Goal: Task Accomplishment & Management: Use online tool/utility

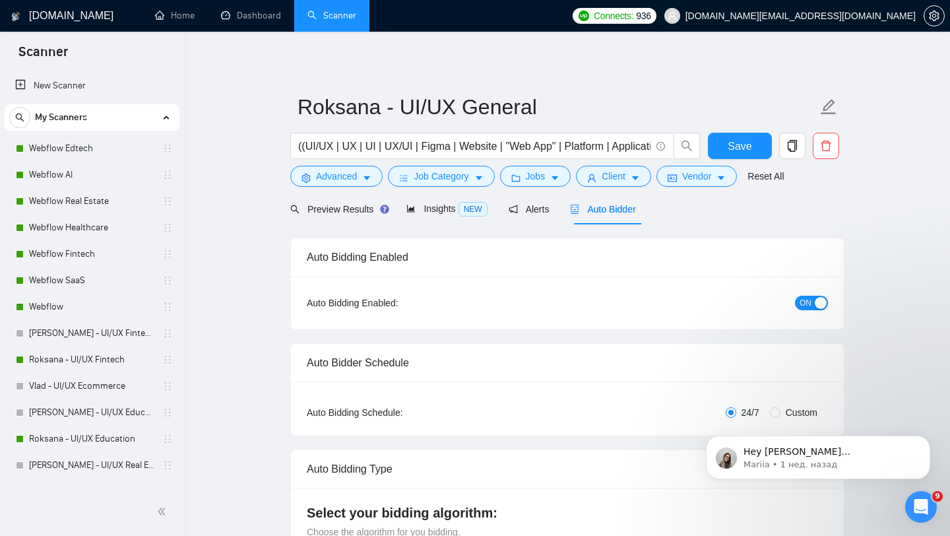
click at [854, 21] on span "[DOMAIN_NAME][EMAIL_ADDRESS][DOMAIN_NAME]" at bounding box center [789, 16] width 267 height 42
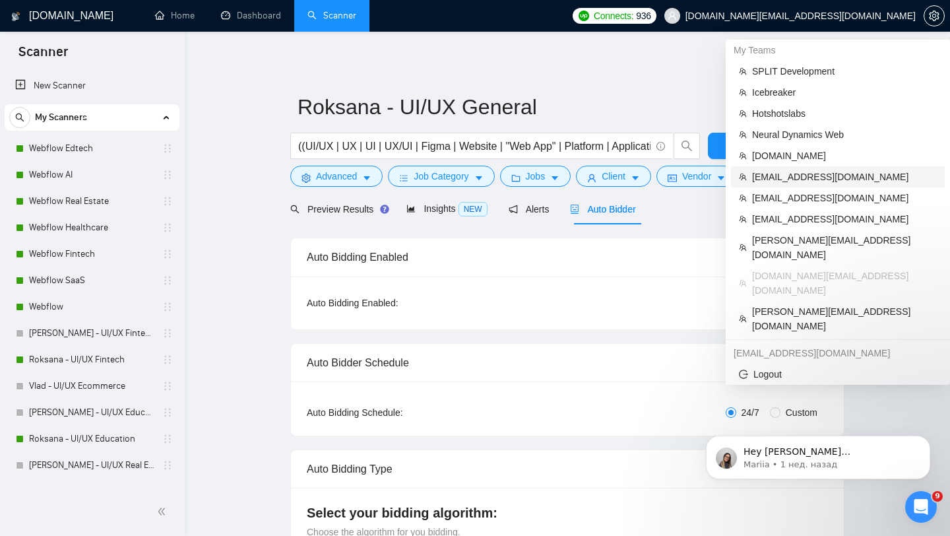
click at [778, 179] on span "[EMAIL_ADDRESS][DOMAIN_NAME]" at bounding box center [844, 177] width 185 height 15
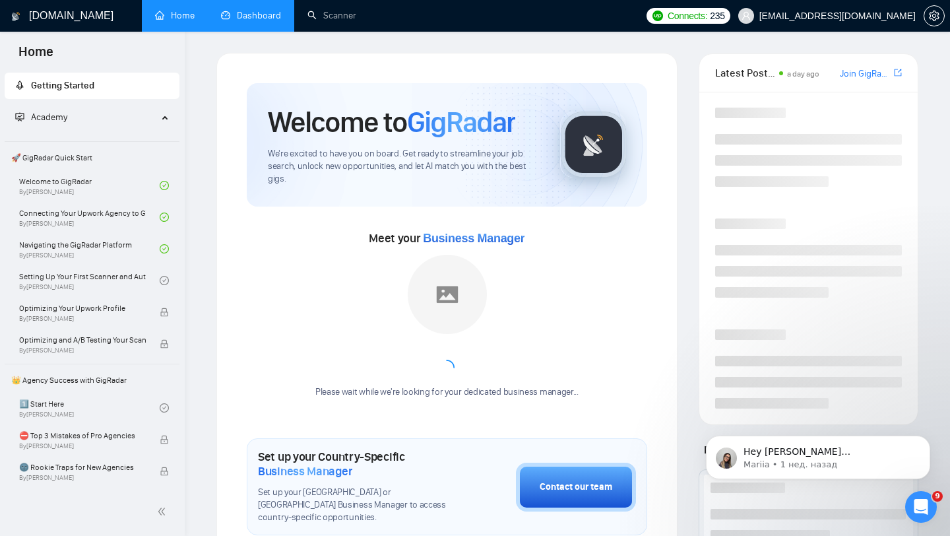
click at [250, 20] on link "Dashboard" at bounding box center [251, 15] width 60 height 11
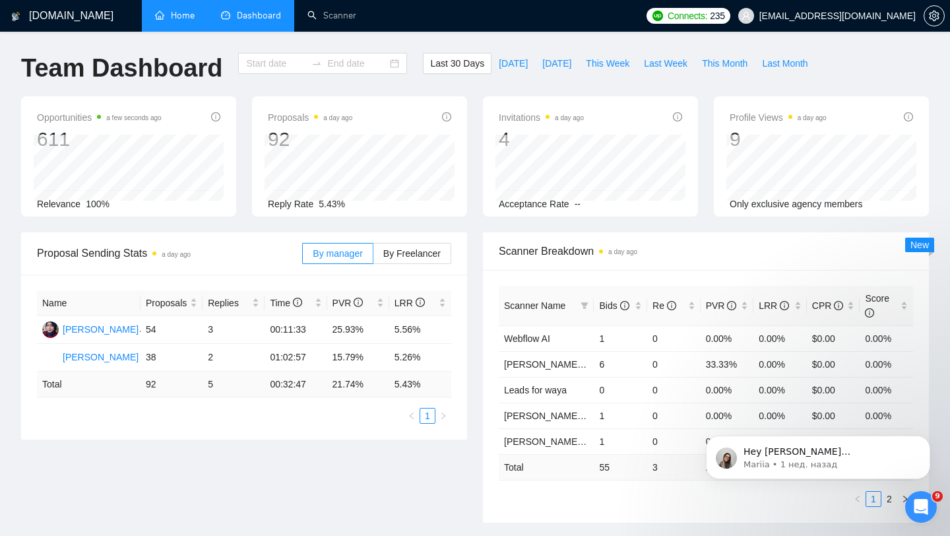
type input "[DATE]"
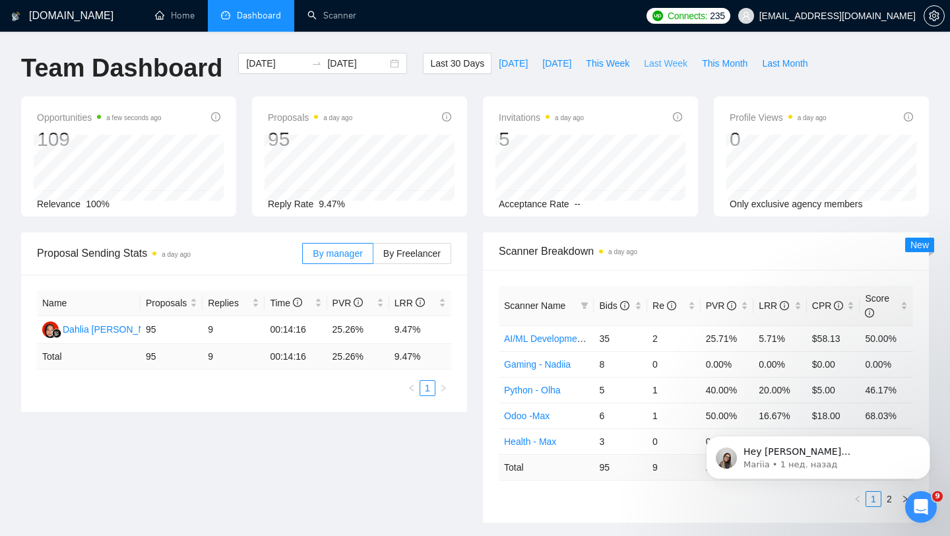
click at [677, 67] on span "Last Week" at bounding box center [666, 63] width 44 height 15
type input "[DATE]"
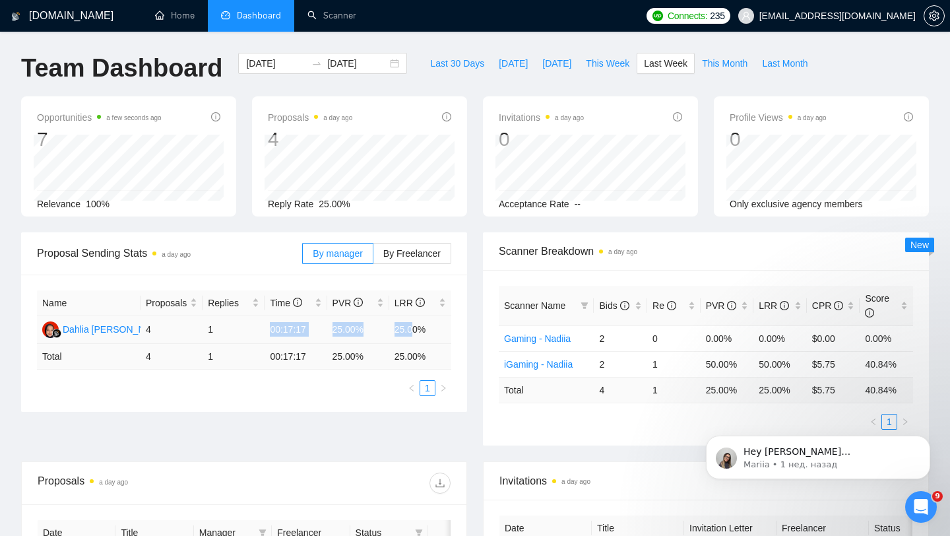
drag, startPoint x: 249, startPoint y: 329, endPoint x: 417, endPoint y: 330, distance: 168.2
click at [416, 331] on tr "Dahlia Winda Astuti 4 1 00:17:17 25.00% 25.00%" at bounding box center [244, 330] width 414 height 28
click at [431, 258] on span "By Freelancer" at bounding box center [411, 253] width 57 height 11
click at [373, 257] on input "By Freelancer" at bounding box center [373, 257] width 0 height 0
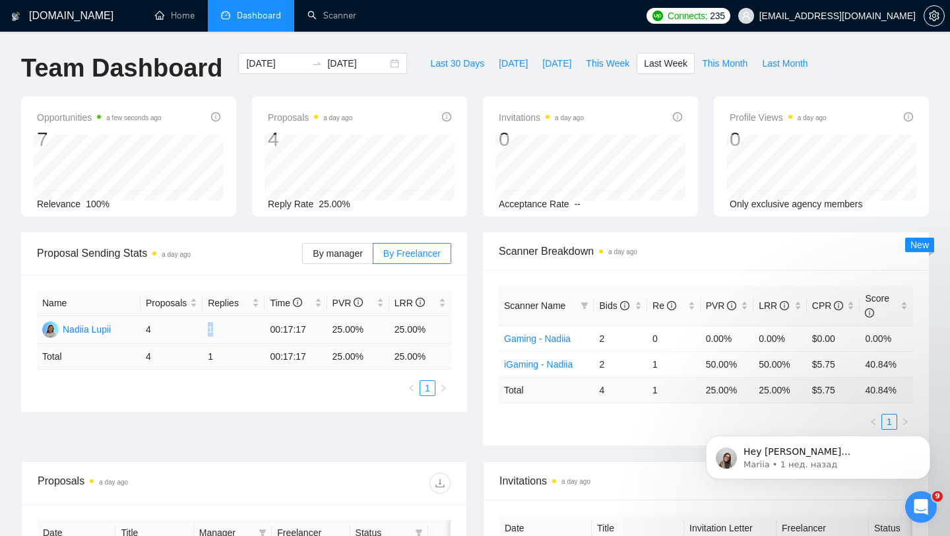
drag, startPoint x: 208, startPoint y: 329, endPoint x: 257, endPoint y: 328, distance: 48.2
click at [257, 328] on td "1" at bounding box center [234, 330] width 62 height 28
click at [471, 228] on div "Opportunities a few seconds ago 7 Relevance 100% Proposals a day ago 4 Reply Ra…" at bounding box center [474, 164] width 923 height 136
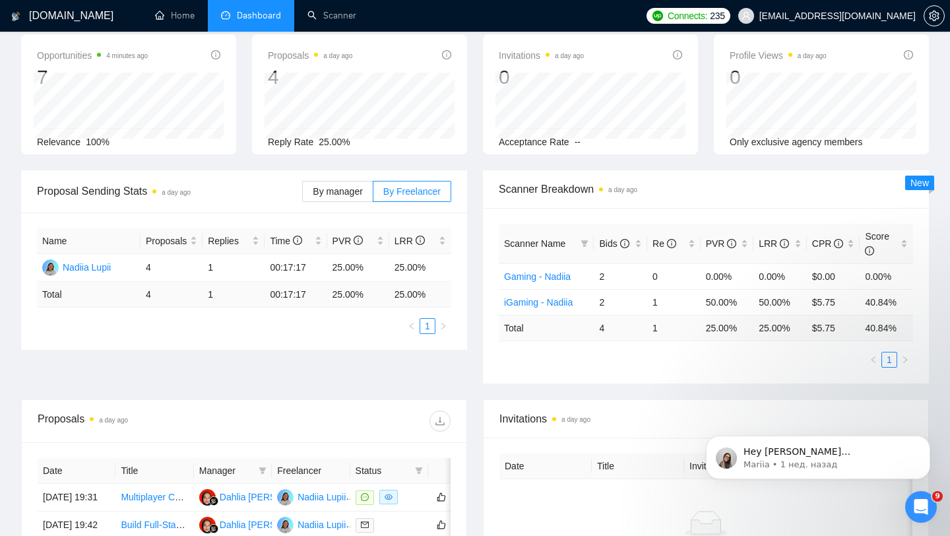
scroll to position [81, 0]
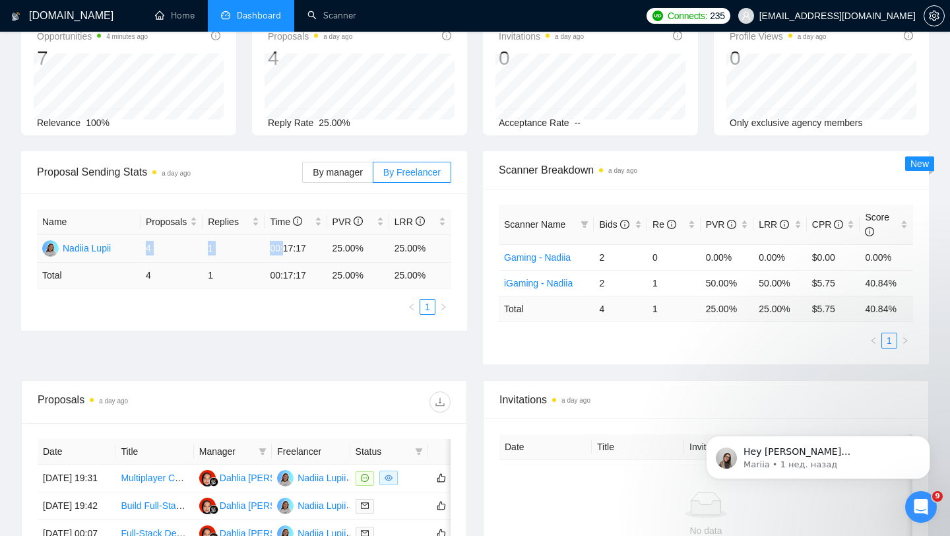
drag, startPoint x: 137, startPoint y: 250, endPoint x: 297, endPoint y: 247, distance: 161.0
click at [294, 252] on tr "Nadiia Lupii 4 1 00:17:17 25.00% 25.00%" at bounding box center [244, 249] width 414 height 28
drag, startPoint x: 429, startPoint y: 256, endPoint x: 141, endPoint y: 240, distance: 289.4
click at [140, 241] on tr "Nadiia Lupii 4 1 00:17:17 25.00% 25.00%" at bounding box center [244, 249] width 414 height 28
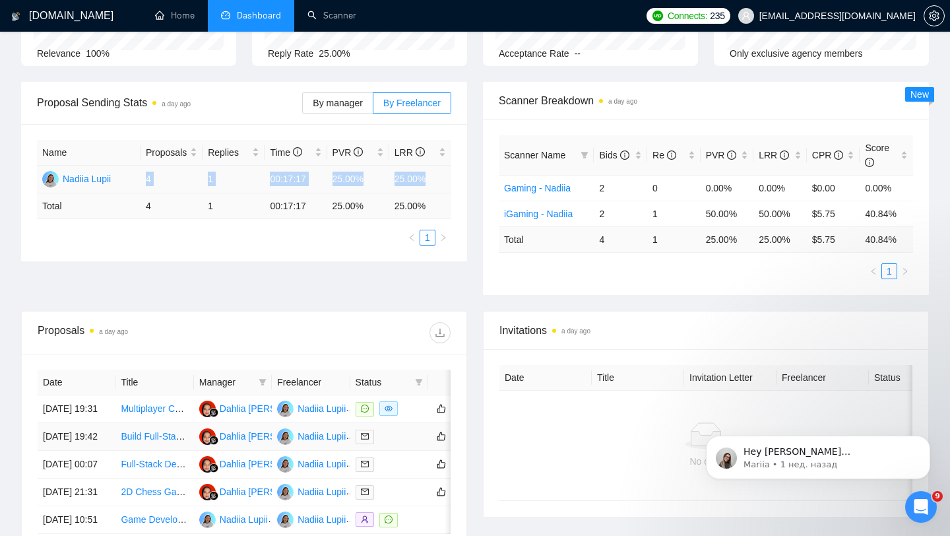
scroll to position [0, 0]
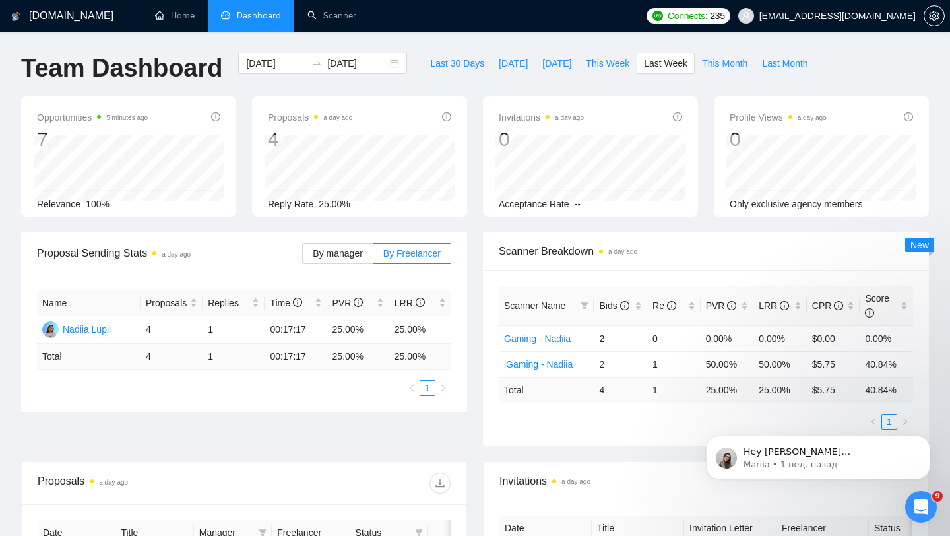
click at [141, 357] on td "4" at bounding box center [172, 357] width 62 height 26
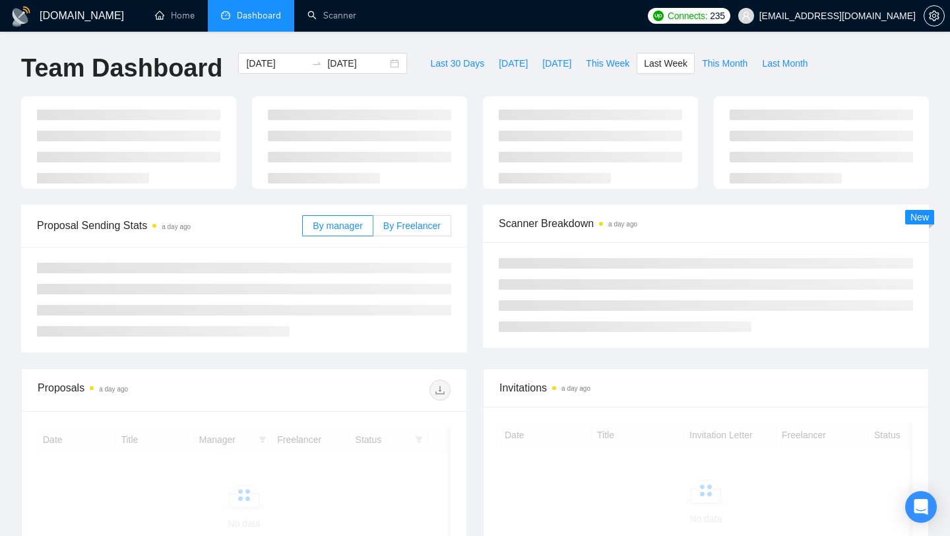
click at [427, 224] on span "By Freelancer" at bounding box center [411, 225] width 57 height 11
click at [373, 229] on input "By Freelancer" at bounding box center [373, 229] width 0 height 0
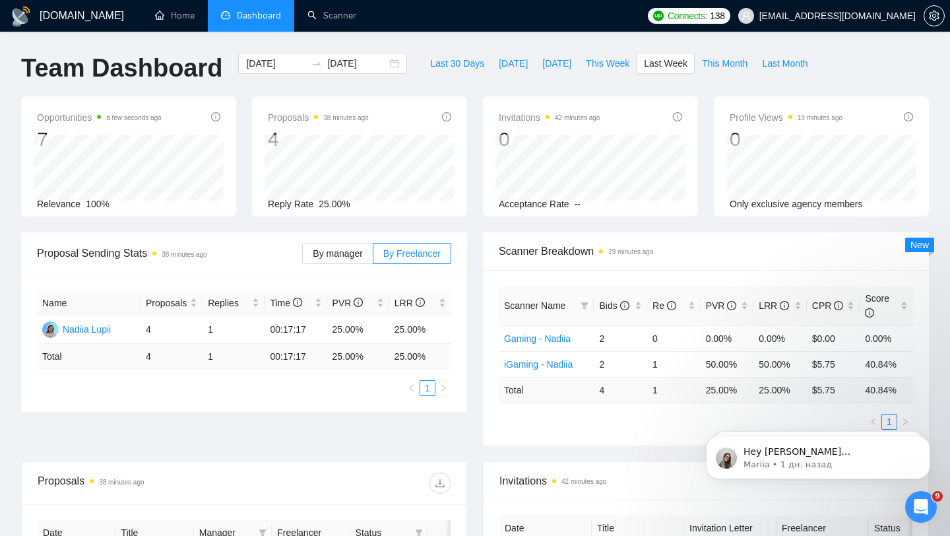
click at [838, 16] on span "[EMAIL_ADDRESS][DOMAIN_NAME]" at bounding box center [837, 16] width 156 height 0
click at [832, 16] on span "[EMAIL_ADDRESS][DOMAIN_NAME]" at bounding box center [837, 16] width 156 height 0
click at [617, 59] on span "This Week" at bounding box center [608, 63] width 44 height 15
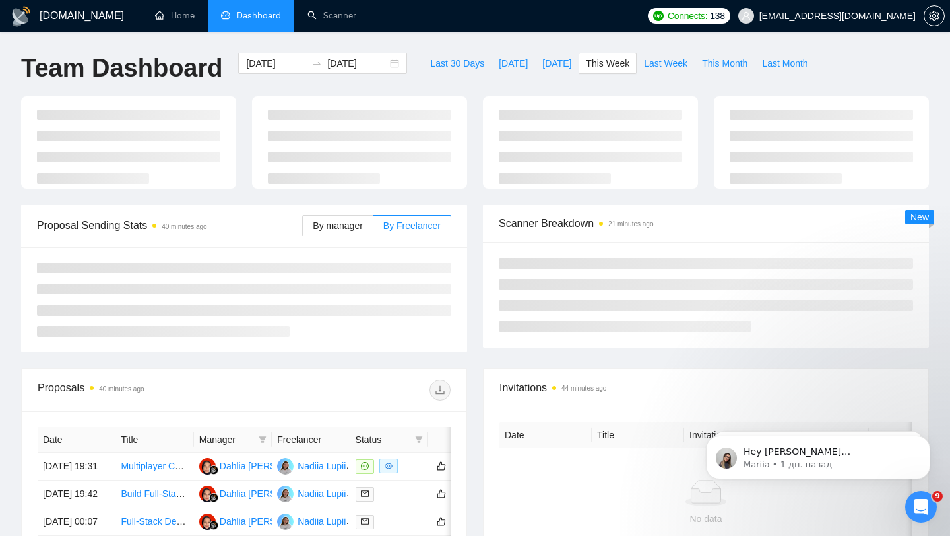
type input "[DATE]"
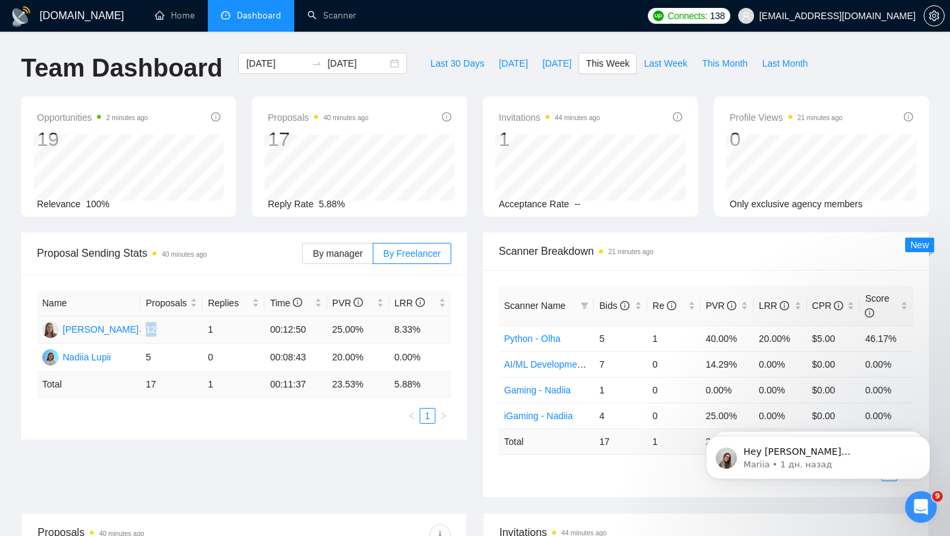
drag, startPoint x: 142, startPoint y: 325, endPoint x: 203, endPoint y: 323, distance: 60.1
click at [201, 327] on td "12" at bounding box center [172, 330] width 62 height 28
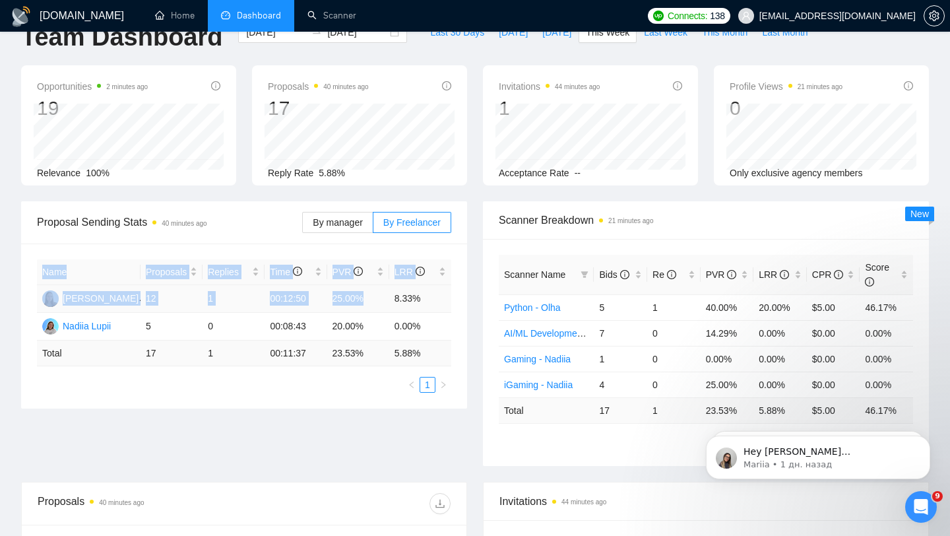
drag, startPoint x: 391, startPoint y: 296, endPoint x: 451, endPoint y: 297, distance: 60.7
click at [451, 297] on div "Name Proposals Replies Time PVR LRR [PERSON_NAME] 12 1 00:12:50 25.00% 8.33% Na…" at bounding box center [244, 325] width 446 height 165
click at [394, 298] on td "8.33%" at bounding box center [420, 299] width 62 height 28
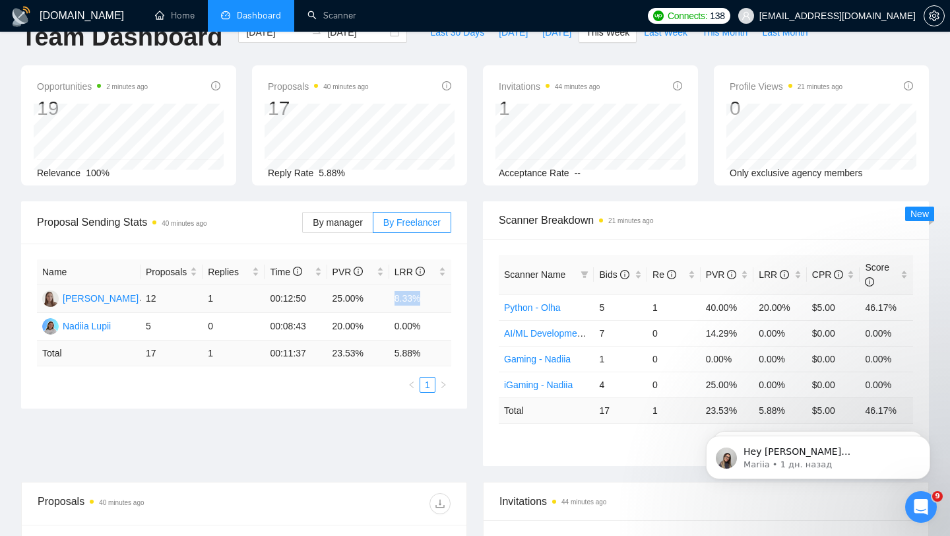
drag, startPoint x: 394, startPoint y: 298, endPoint x: 442, endPoint y: 298, distance: 47.5
click at [442, 298] on td "8.33%" at bounding box center [420, 299] width 62 height 28
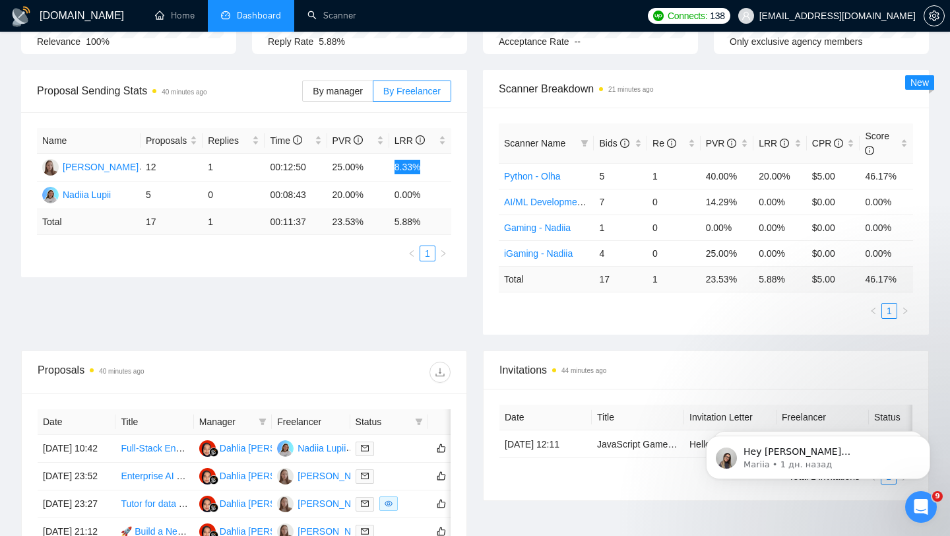
scroll to position [108, 0]
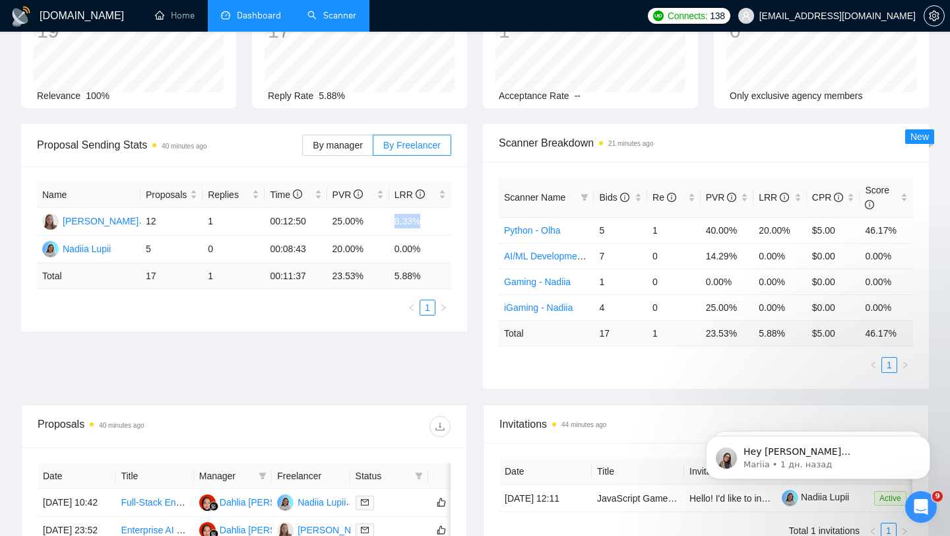
click at [315, 16] on link "Scanner" at bounding box center [331, 15] width 49 height 11
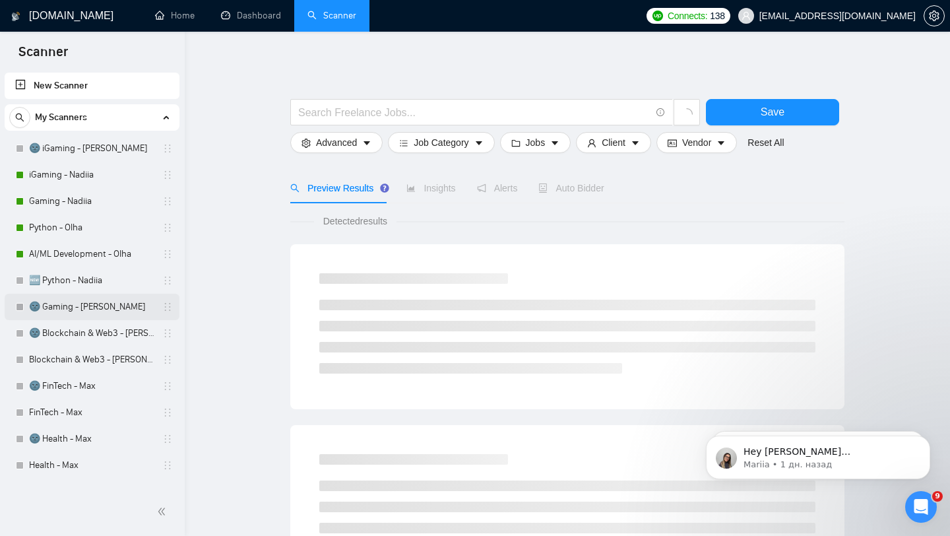
scroll to position [22, 0]
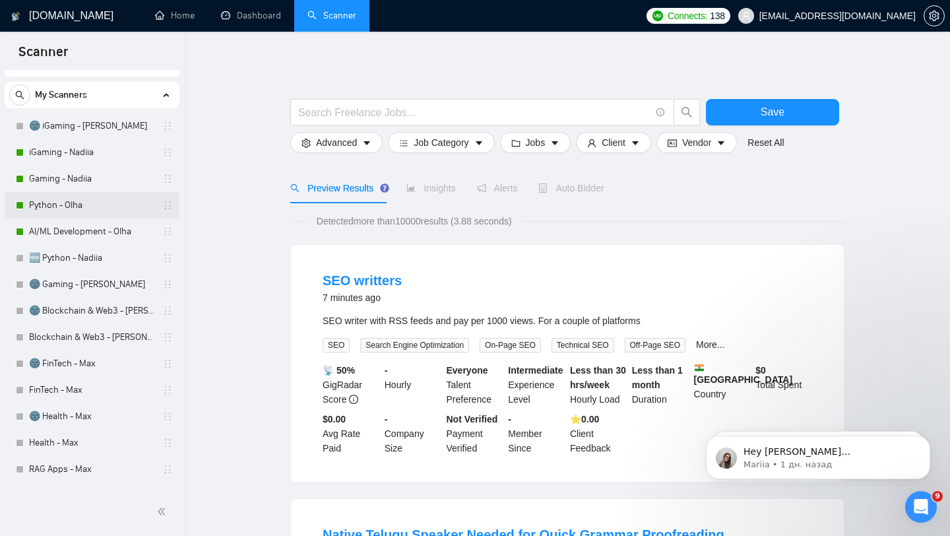
click at [101, 205] on link "Python - Olha" at bounding box center [91, 205] width 125 height 26
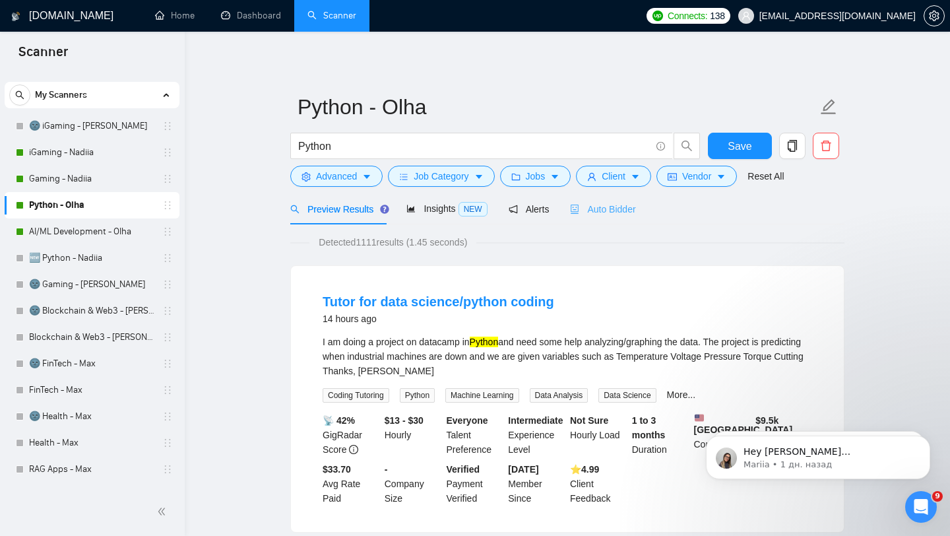
click at [617, 216] on div "Auto Bidder" at bounding box center [602, 208] width 65 height 31
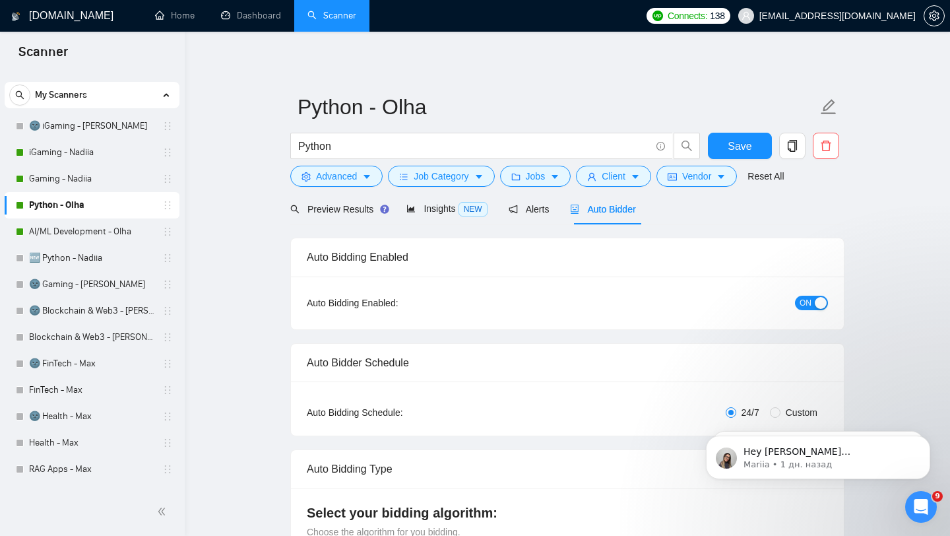
checkbox input "true"
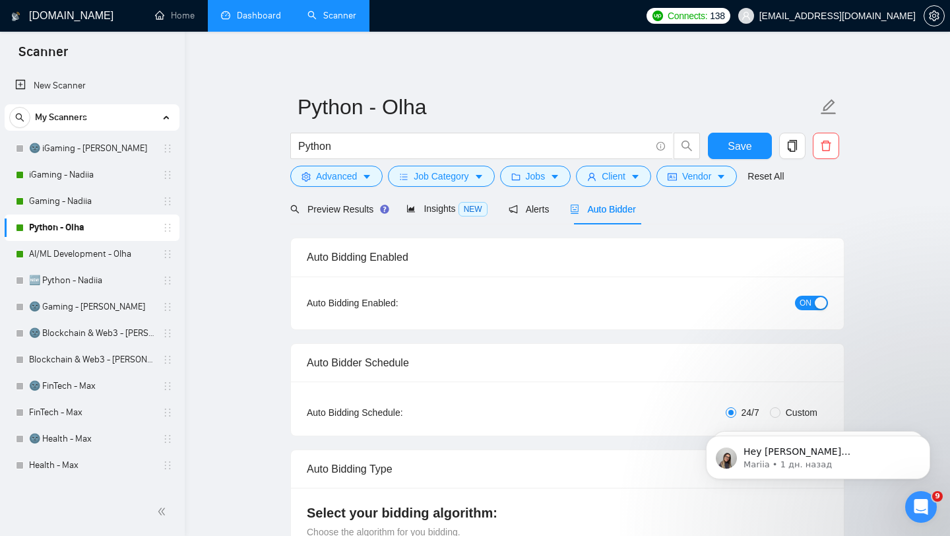
click at [270, 19] on link "Dashboard" at bounding box center [251, 15] width 60 height 11
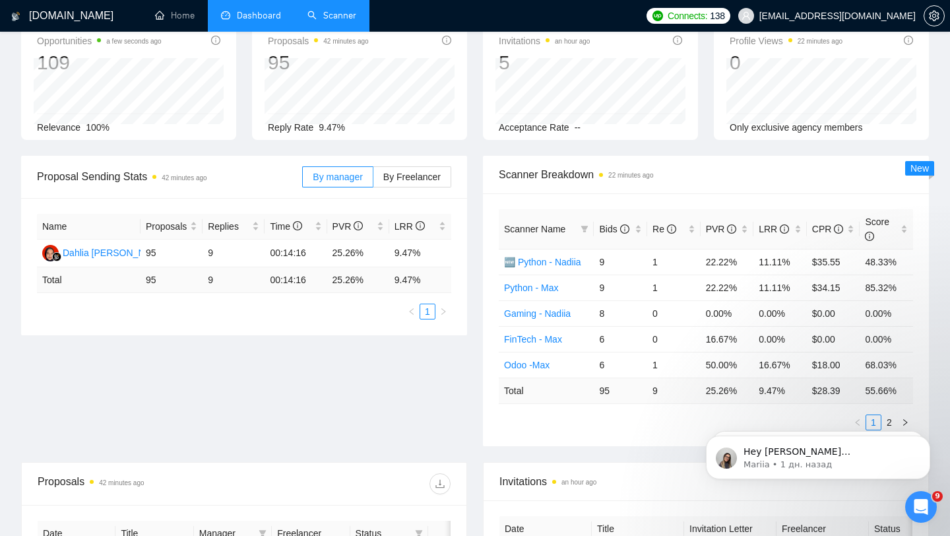
scroll to position [109, 0]
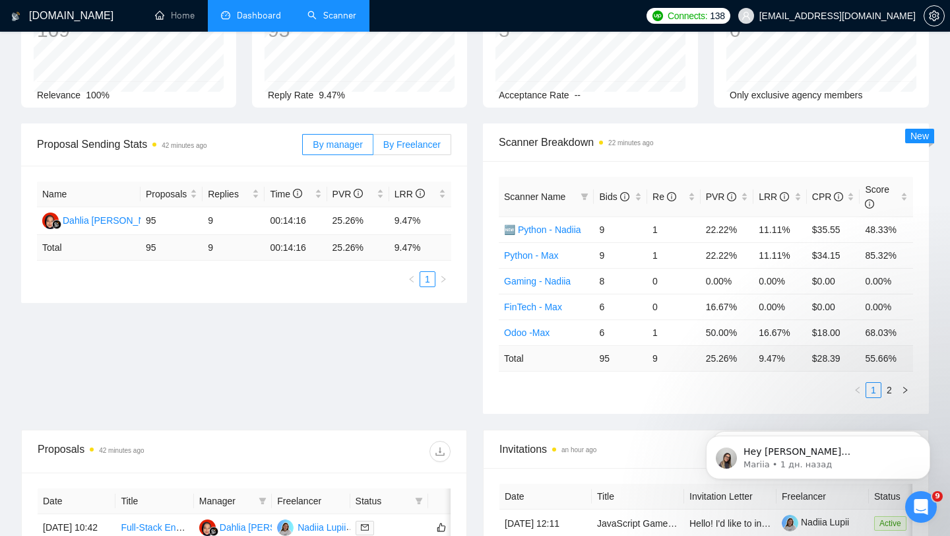
click at [412, 146] on span "By Freelancer" at bounding box center [411, 144] width 57 height 11
click at [373, 148] on input "By Freelancer" at bounding box center [373, 148] width 0 height 0
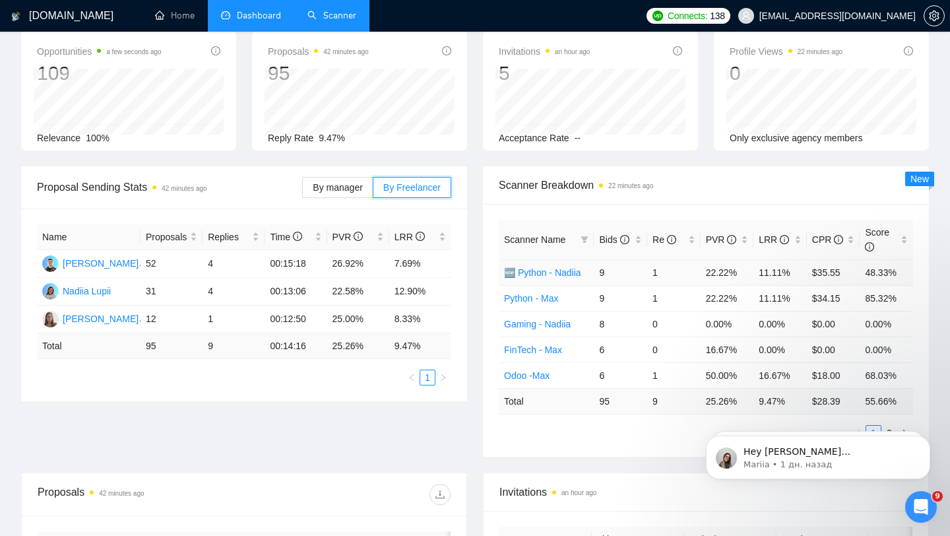
scroll to position [69, 0]
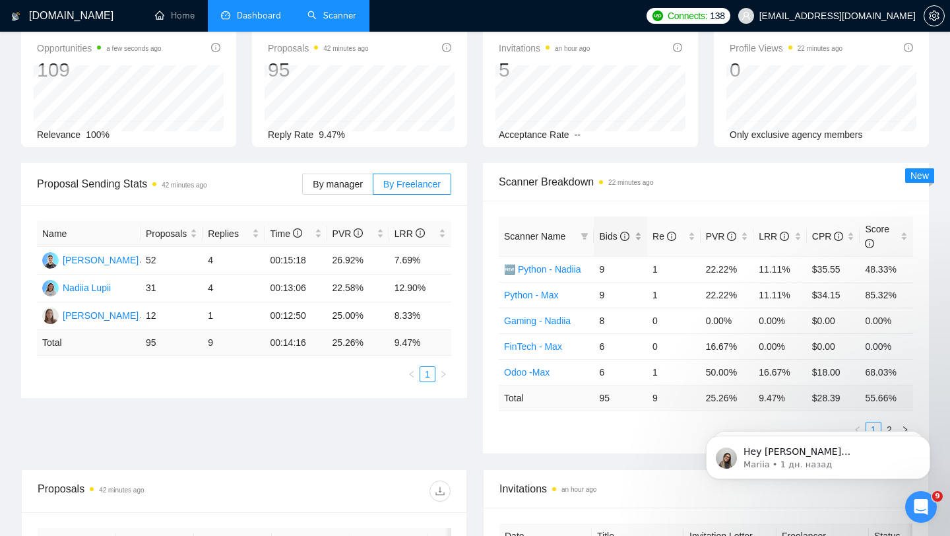
click at [637, 229] on div "Bids" at bounding box center [620, 236] width 43 height 15
click at [602, 268] on td "35" at bounding box center [620, 269] width 53 height 26
drag, startPoint x: 598, startPoint y: 268, endPoint x: 619, endPoint y: 268, distance: 20.5
click at [619, 268] on td "35" at bounding box center [620, 269] width 53 height 26
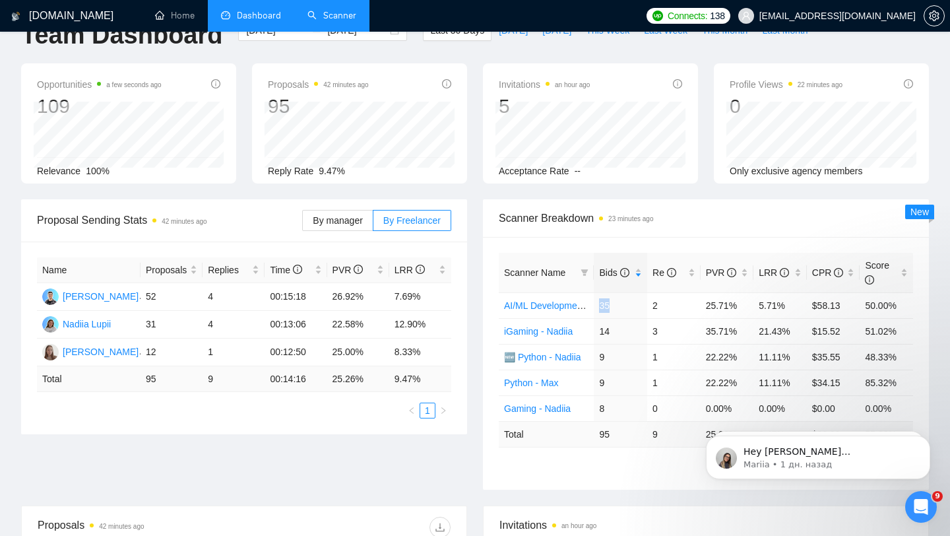
scroll to position [0, 0]
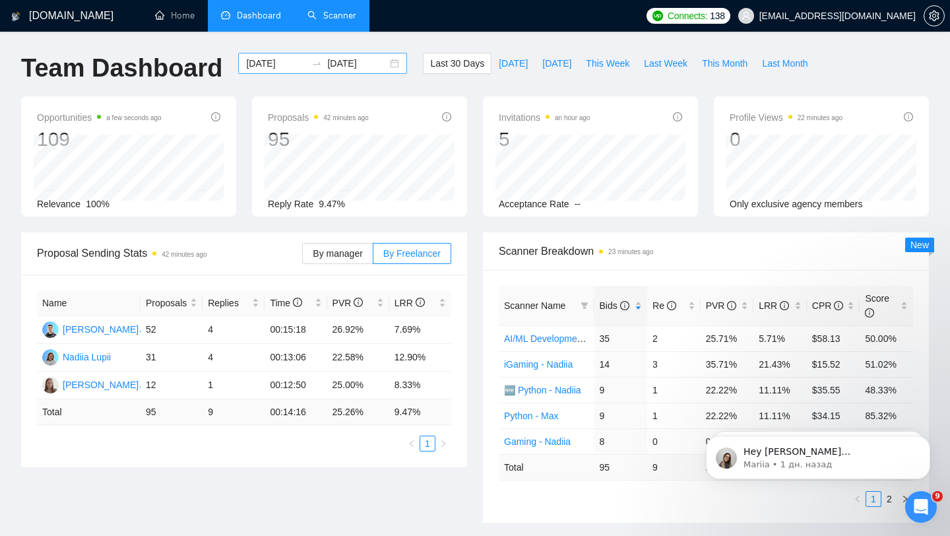
click at [377, 61] on div "[DATE] [DATE]" at bounding box center [322, 63] width 169 height 21
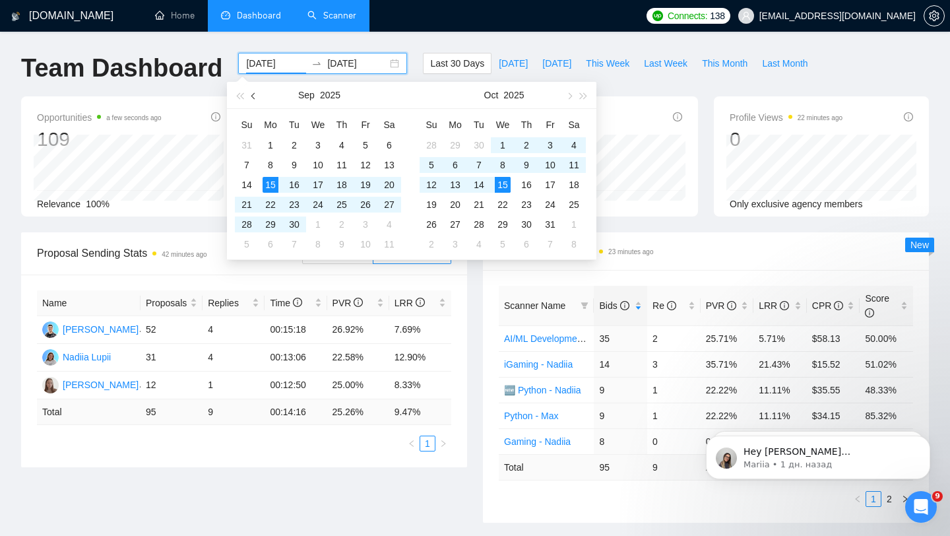
click at [255, 96] on span "button" at bounding box center [254, 95] width 7 height 7
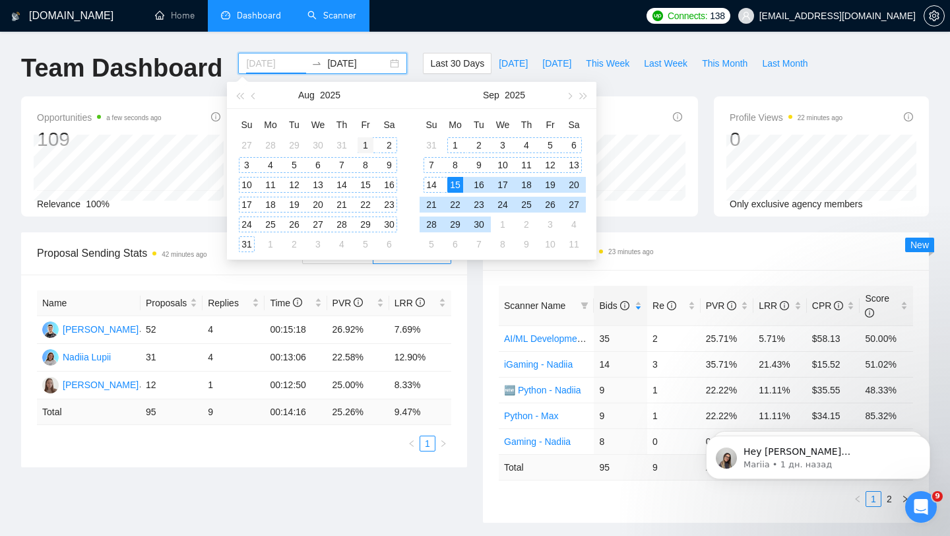
type input "[DATE]"
click at [365, 140] on div "1" at bounding box center [366, 145] width 16 height 16
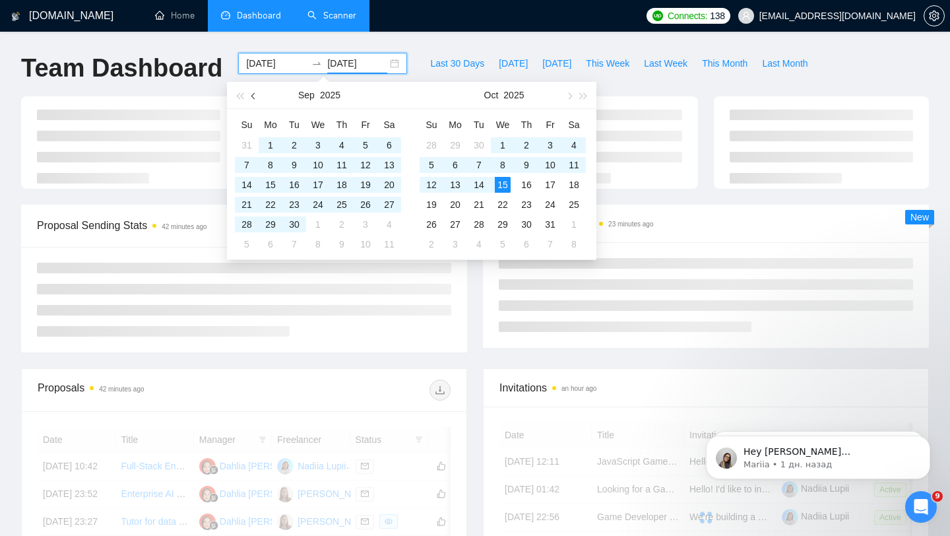
click at [256, 101] on button "button" at bounding box center [254, 95] width 15 height 26
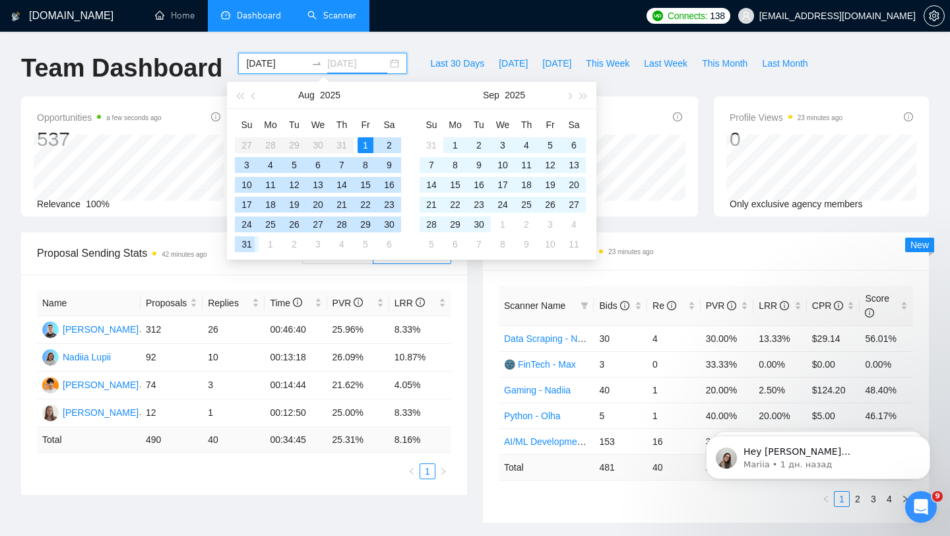
type input "[DATE]"
click at [250, 246] on div "31" at bounding box center [247, 244] width 16 height 16
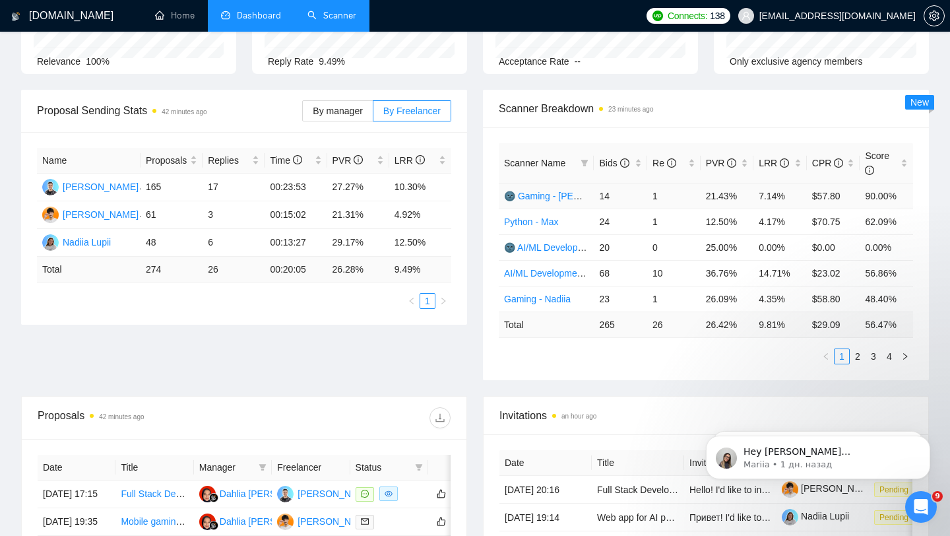
scroll to position [144, 0]
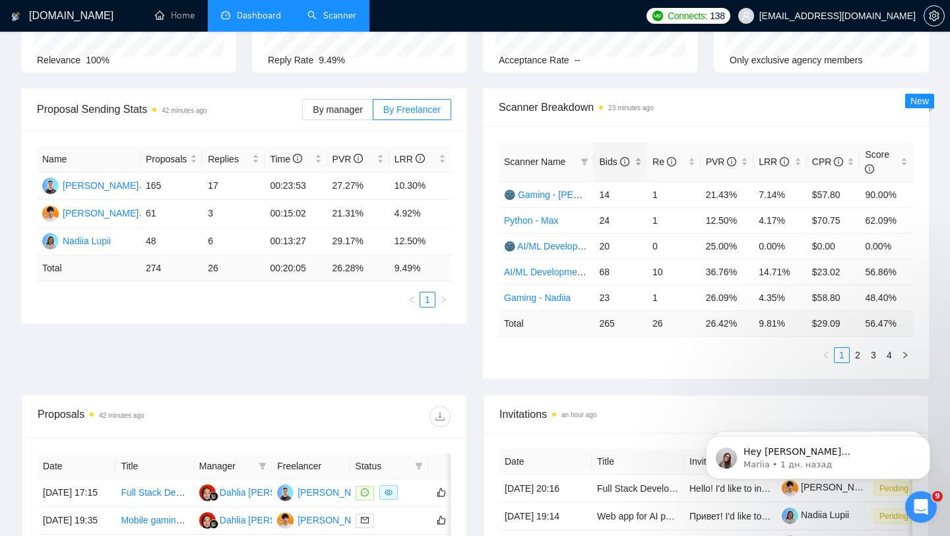
click at [642, 154] on div "Bids" at bounding box center [620, 161] width 43 height 15
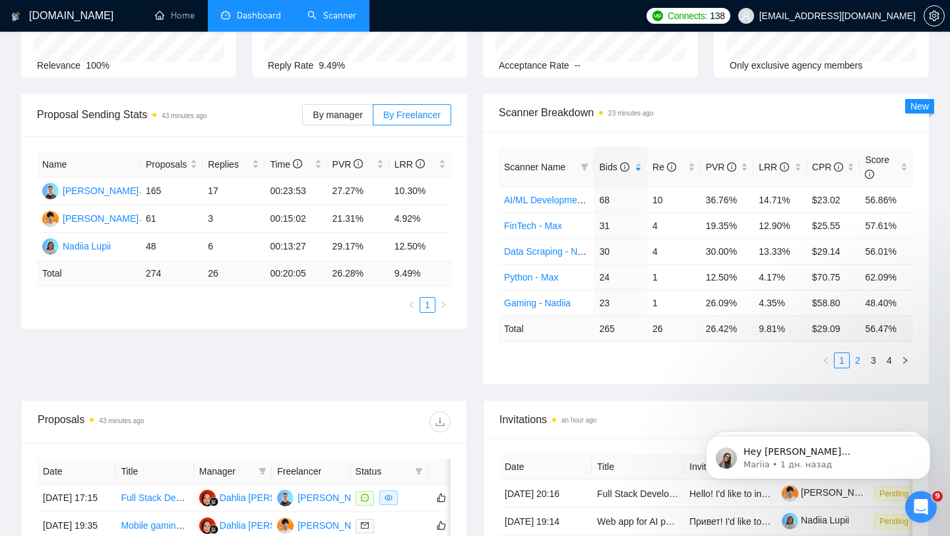
click at [858, 360] on link "2" at bounding box center [857, 360] width 15 height 15
click at [875, 358] on link "3" at bounding box center [873, 360] width 15 height 15
click at [842, 362] on link "1" at bounding box center [841, 360] width 15 height 15
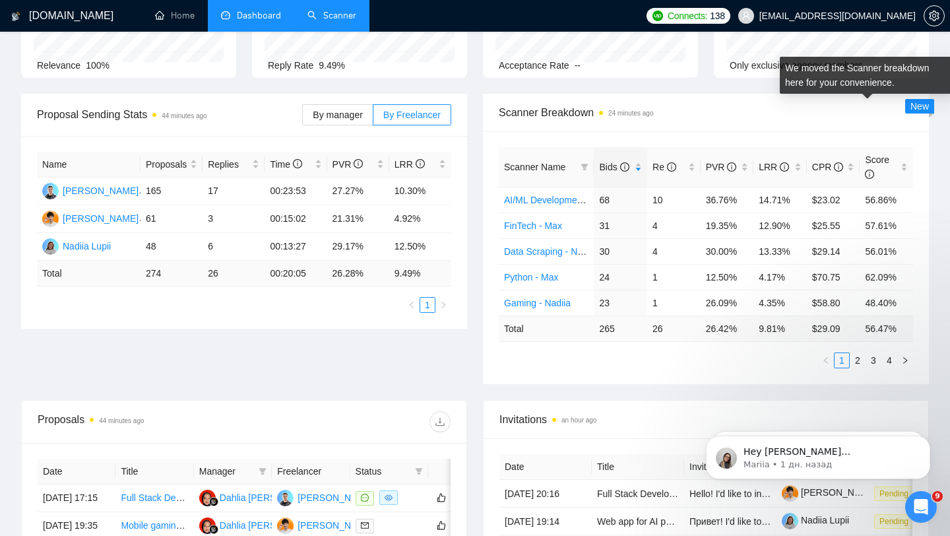
scroll to position [0, 0]
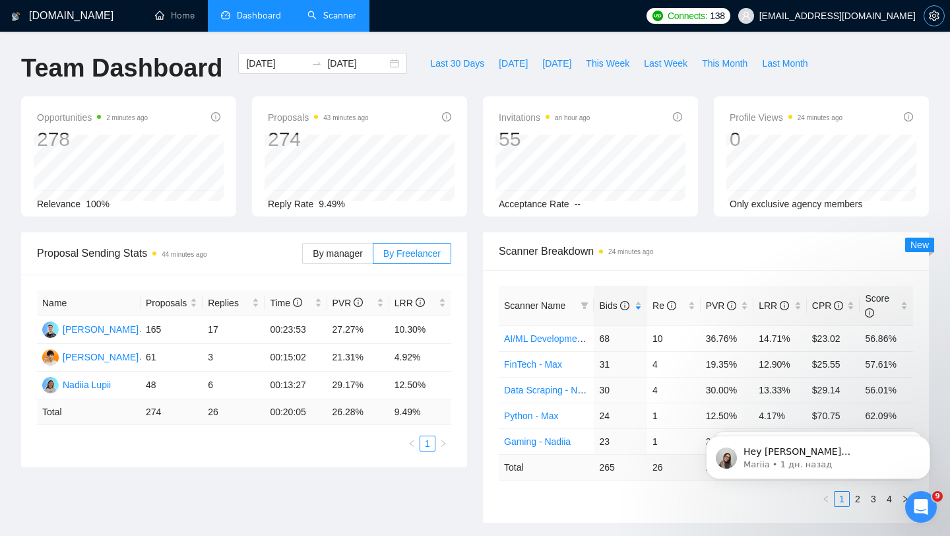
click at [931, 18] on icon "setting" at bounding box center [934, 16] width 10 height 11
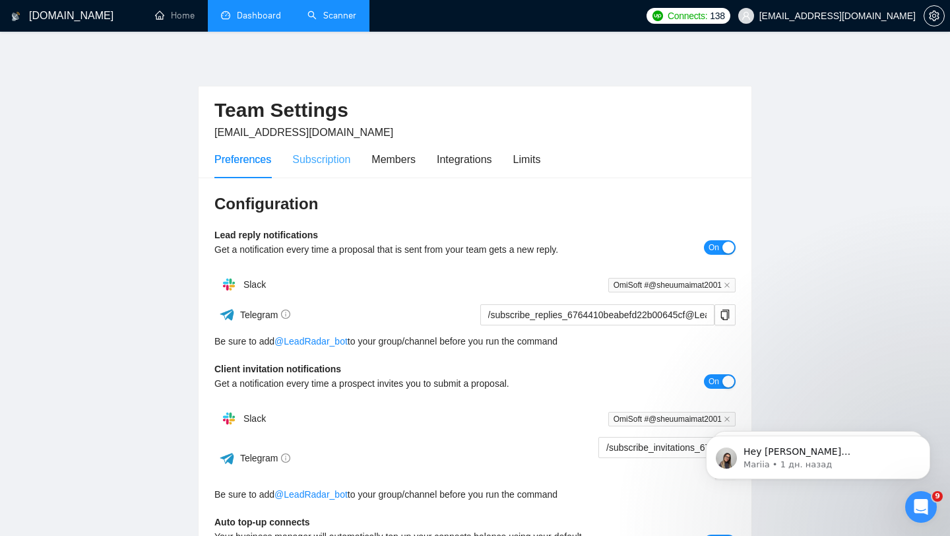
click at [336, 174] on div "Subscription" at bounding box center [321, 160] width 58 height 38
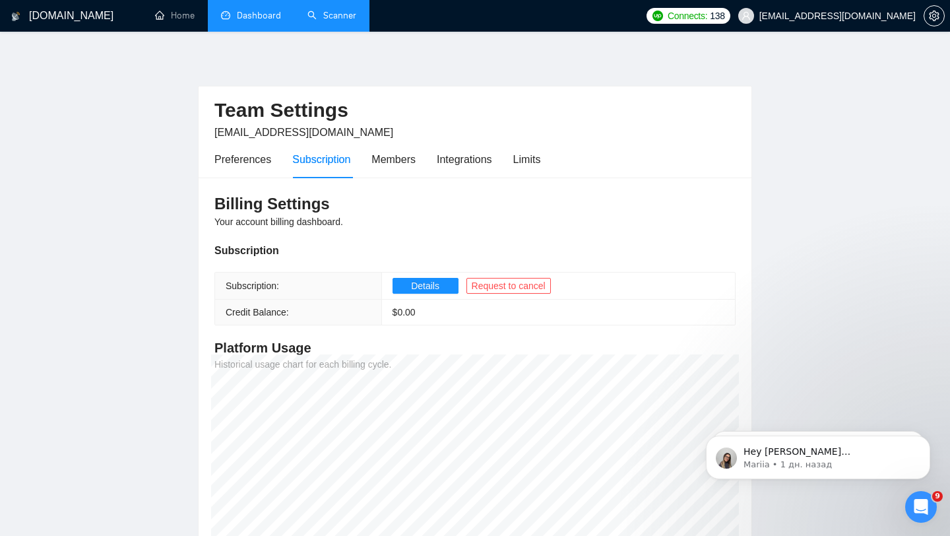
click at [259, 20] on link "Dashboard" at bounding box center [251, 15] width 60 height 11
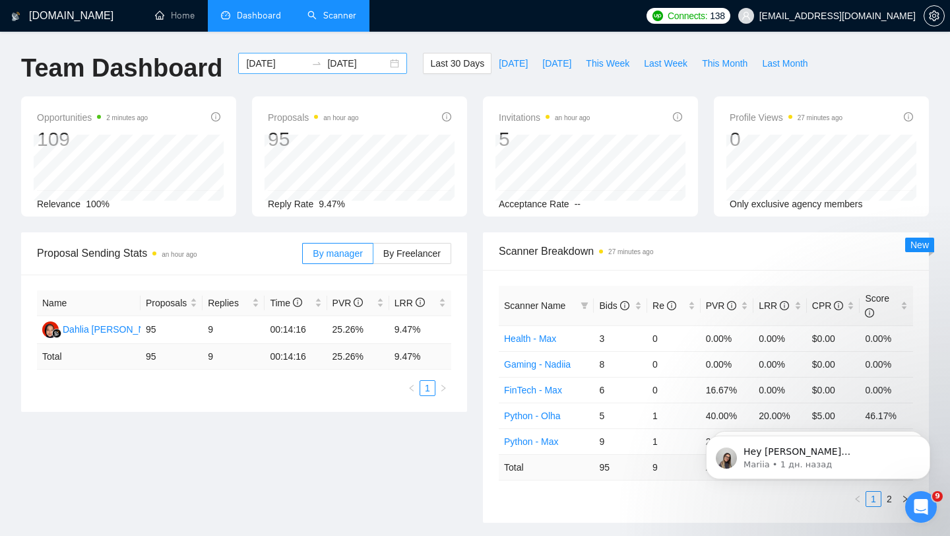
click at [389, 62] on div "[DATE] [DATE]" at bounding box center [322, 63] width 169 height 21
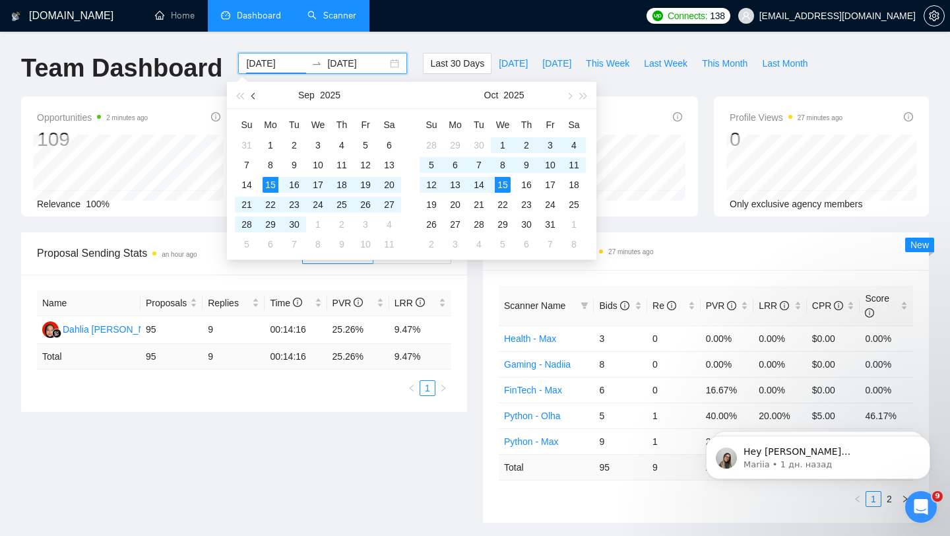
click at [255, 92] on button "button" at bounding box center [254, 95] width 15 height 26
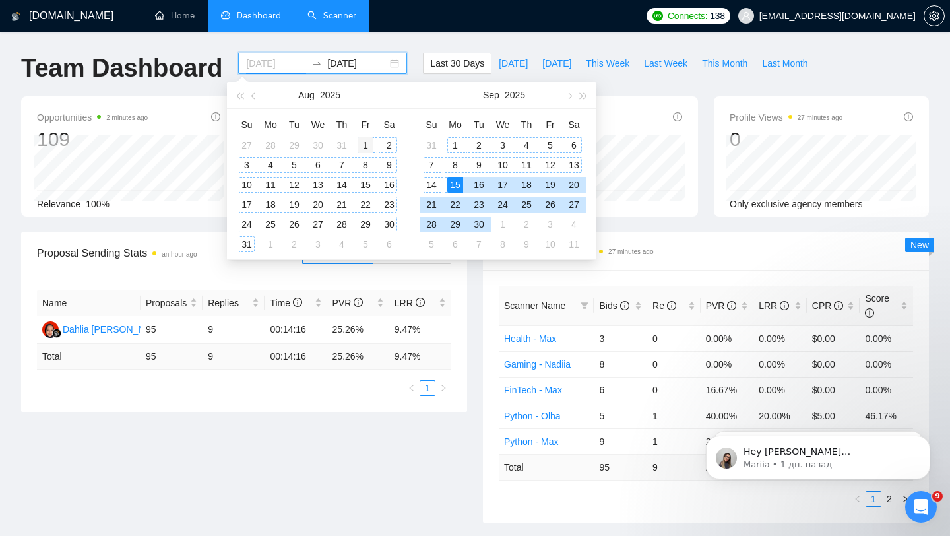
type input "[DATE]"
click at [362, 144] on div "1" at bounding box center [366, 145] width 16 height 16
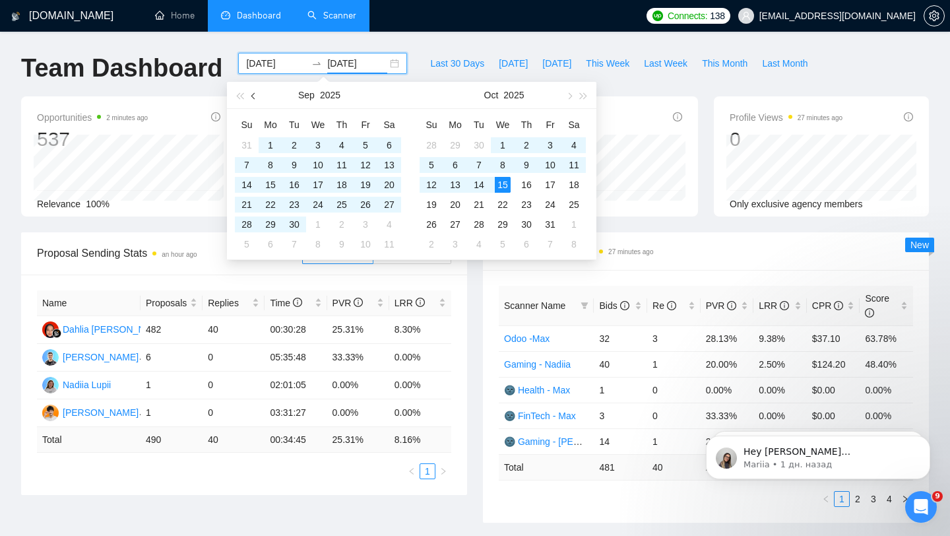
click at [253, 99] on button "button" at bounding box center [254, 95] width 15 height 26
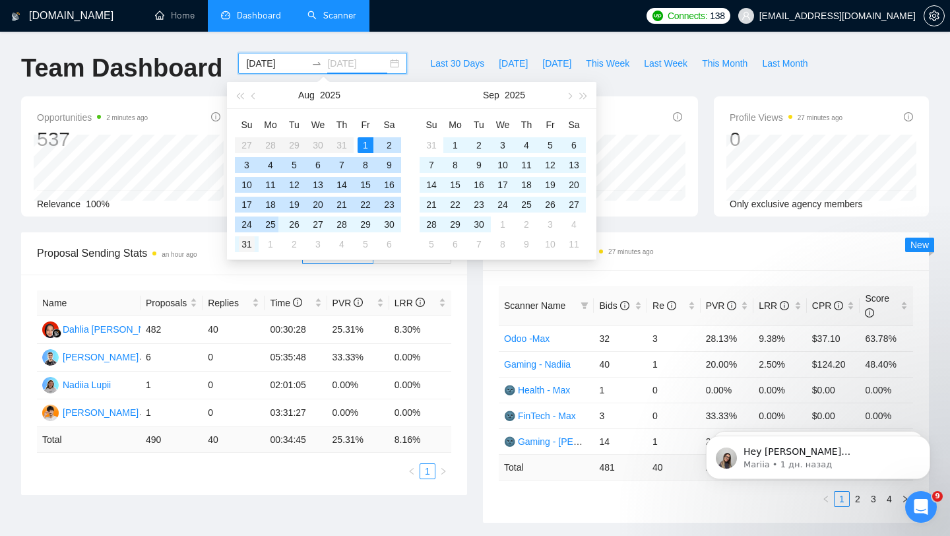
type input "[DATE]"
click at [252, 238] on div "31" at bounding box center [247, 244] width 16 height 16
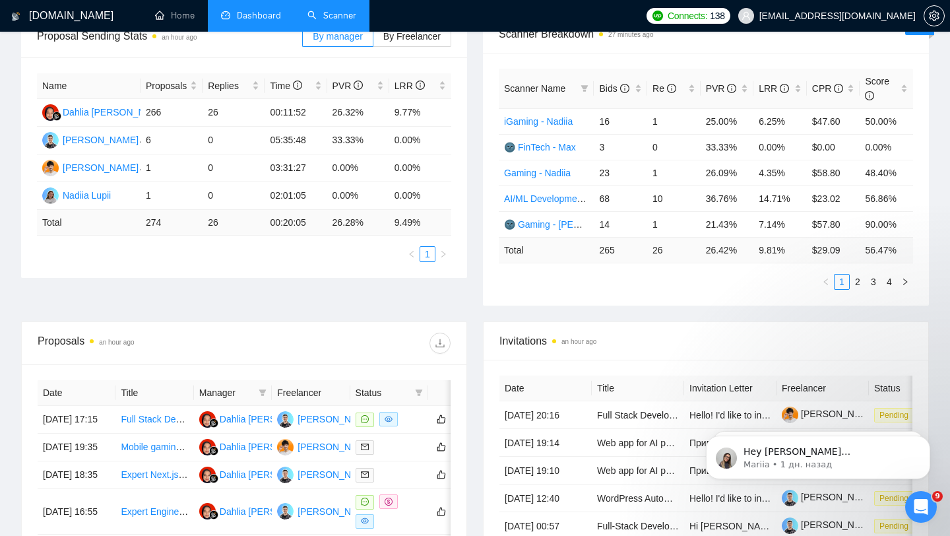
scroll to position [222, 0]
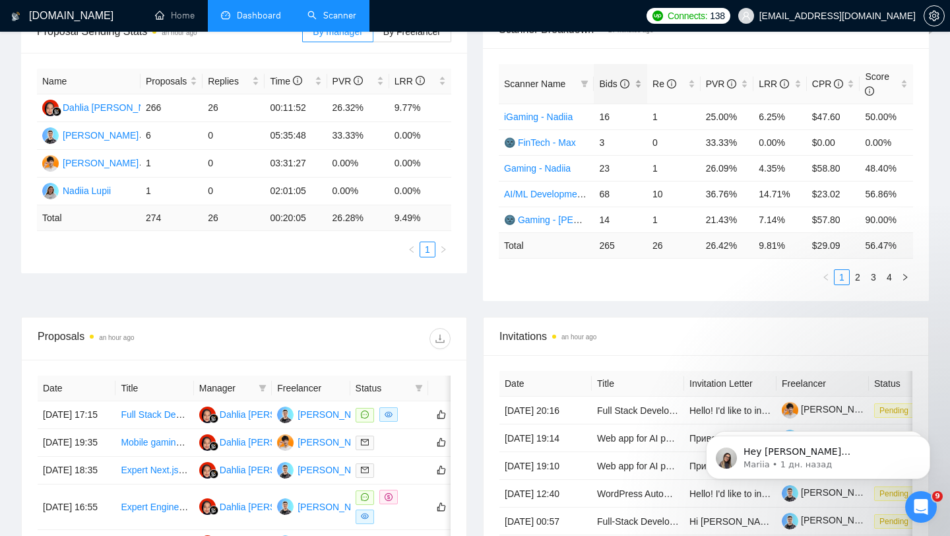
click at [637, 79] on div "Bids" at bounding box center [620, 84] width 43 height 15
drag, startPoint x: 600, startPoint y: 117, endPoint x: 611, endPoint y: 117, distance: 11.9
click at [611, 117] on td "68" at bounding box center [620, 117] width 53 height 26
click at [859, 278] on link "2" at bounding box center [857, 277] width 15 height 15
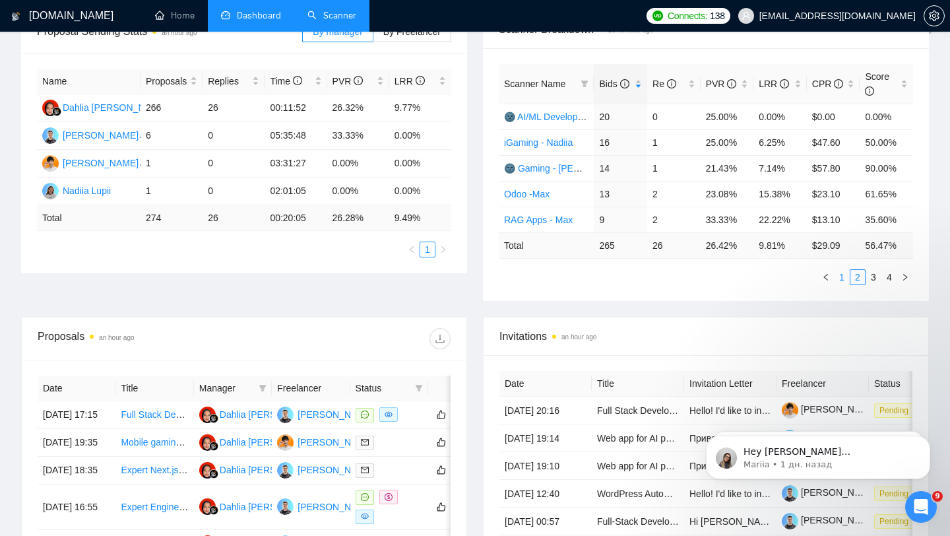
click at [844, 282] on link "1" at bounding box center [841, 277] width 15 height 15
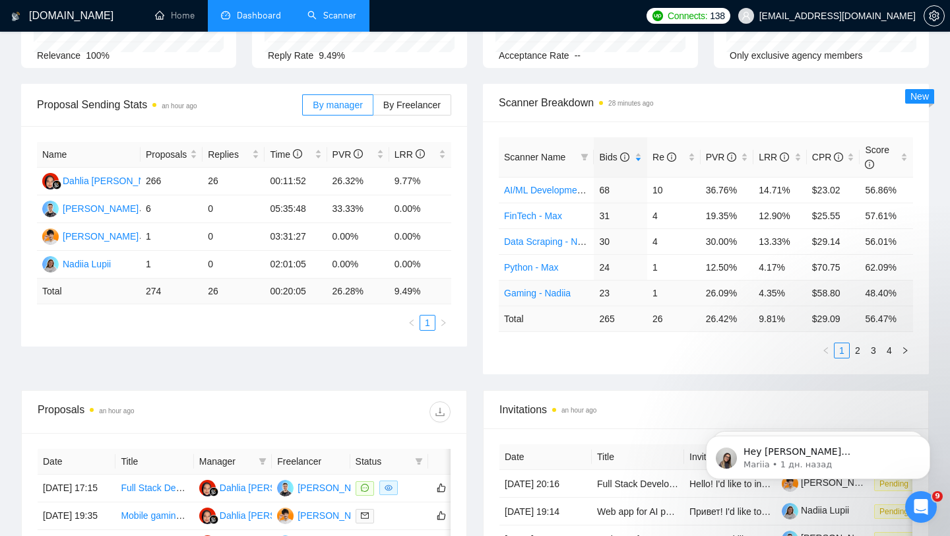
scroll to position [137, 0]
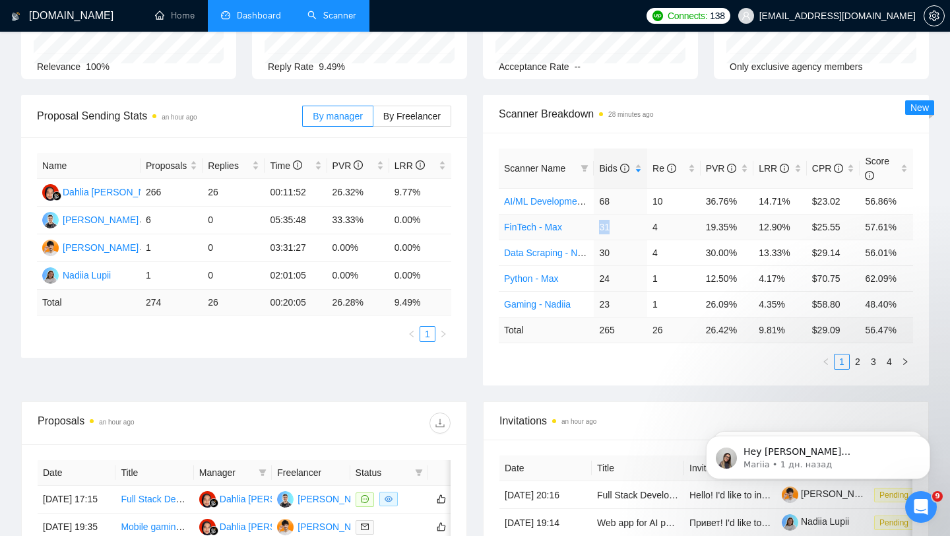
drag, startPoint x: 596, startPoint y: 227, endPoint x: 613, endPoint y: 226, distance: 16.5
click at [613, 227] on td "31" at bounding box center [620, 227] width 53 height 26
click at [863, 363] on link "2" at bounding box center [857, 361] width 15 height 15
click at [874, 366] on link "3" at bounding box center [873, 361] width 15 height 15
click at [892, 361] on link "4" at bounding box center [889, 361] width 15 height 15
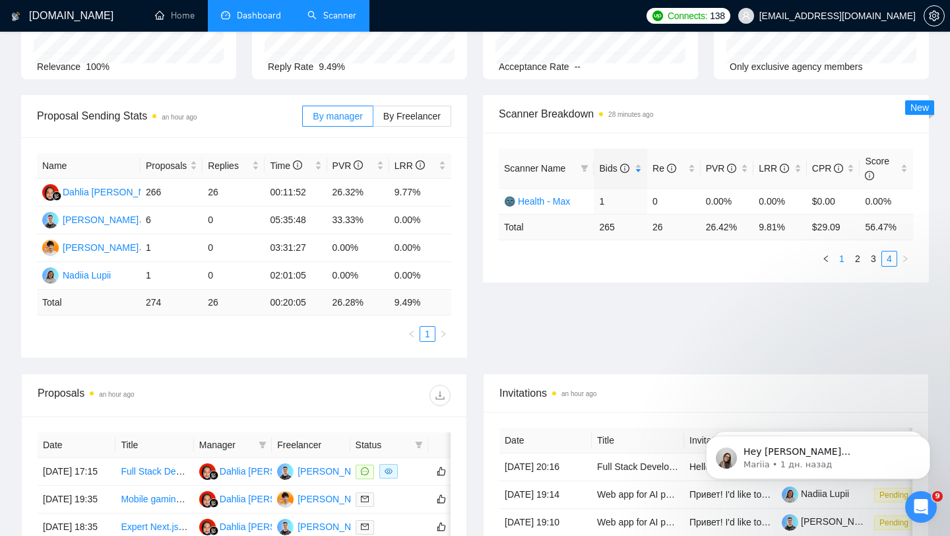
click at [837, 257] on link "1" at bounding box center [841, 258] width 15 height 15
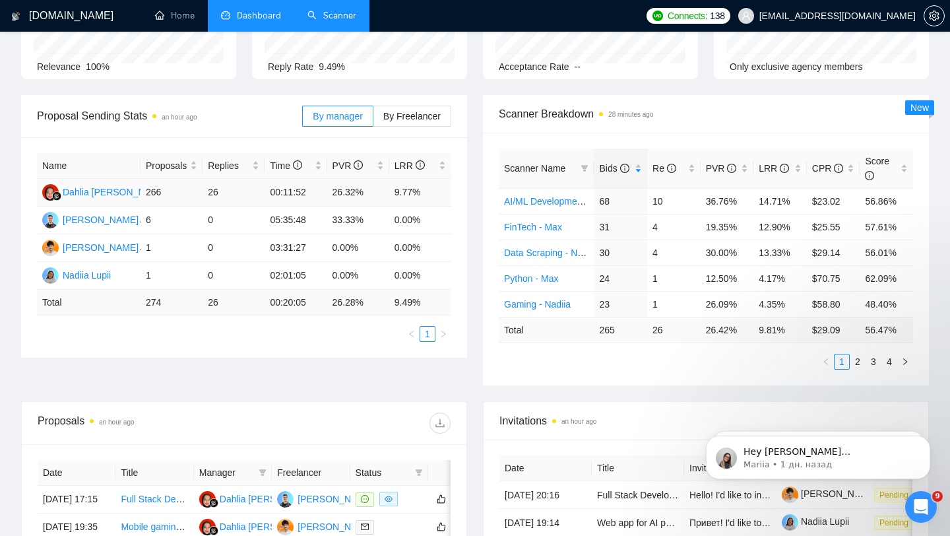
scroll to position [0, 0]
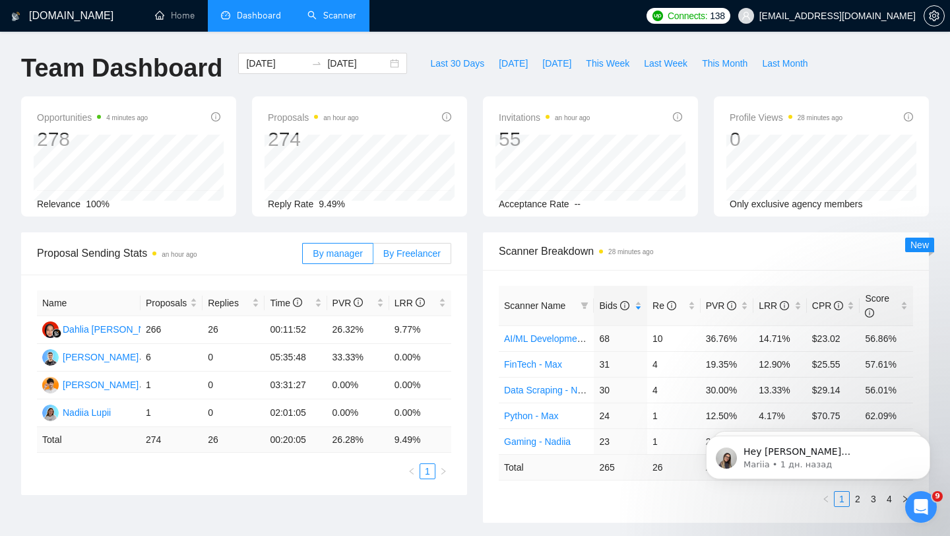
click at [412, 257] on span "By Freelancer" at bounding box center [411, 253] width 57 height 11
click at [373, 257] on input "By Freelancer" at bounding box center [373, 257] width 0 height 0
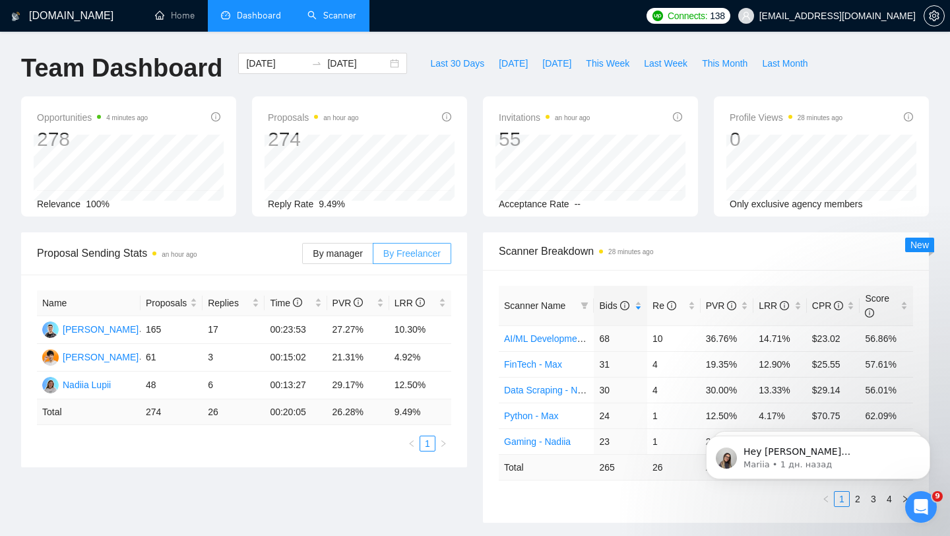
click at [412, 257] on span "By Freelancer" at bounding box center [411, 253] width 57 height 11
click at [373, 257] on input "By Freelancer" at bounding box center [373, 257] width 0 height 0
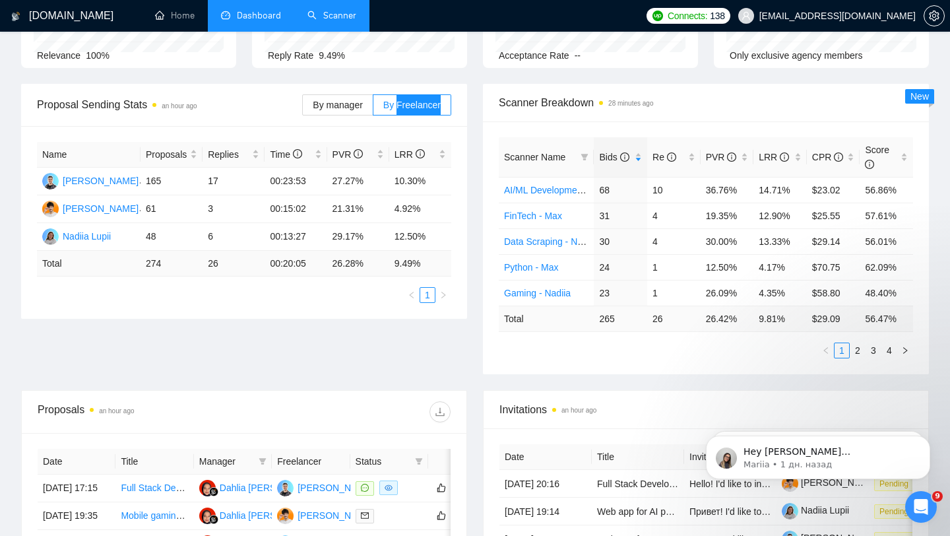
scroll to position [154, 0]
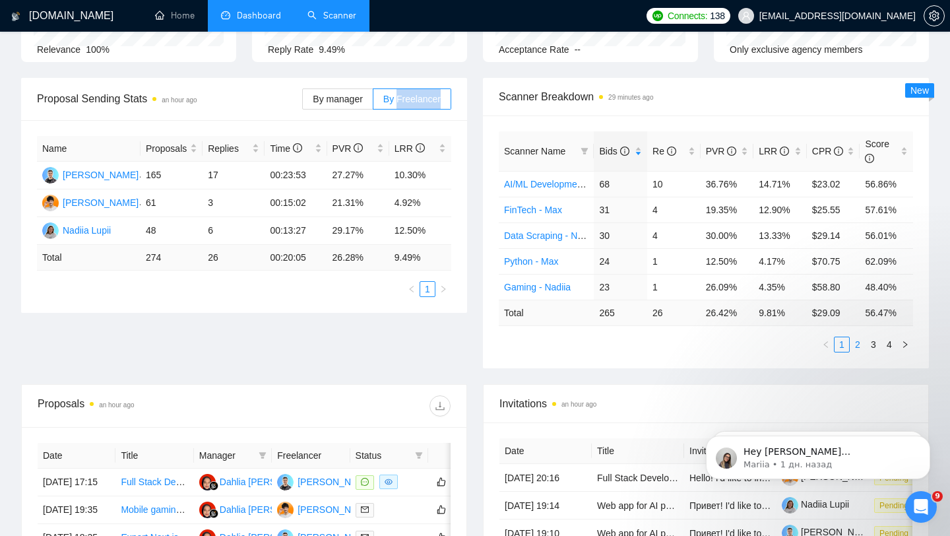
click at [858, 343] on link "2" at bounding box center [857, 344] width 15 height 15
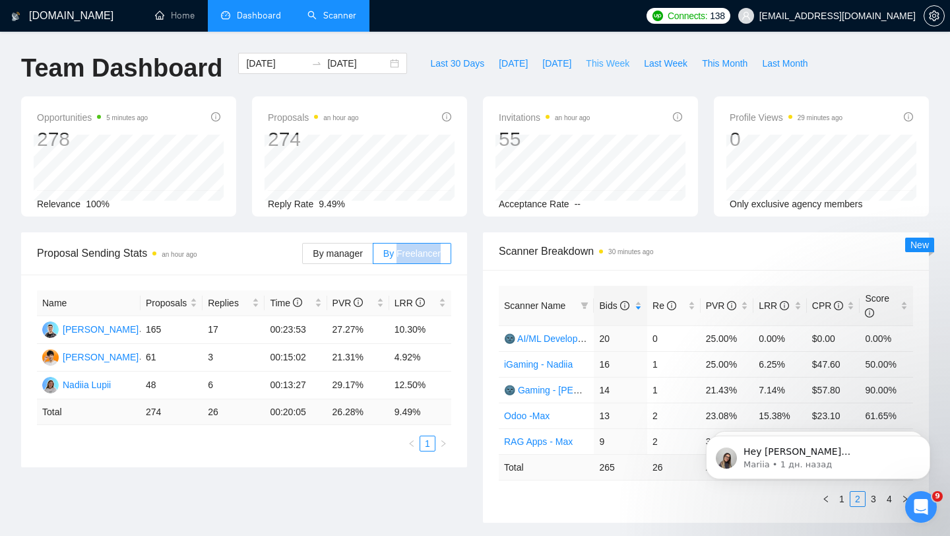
click at [596, 66] on span "This Week" at bounding box center [608, 63] width 44 height 15
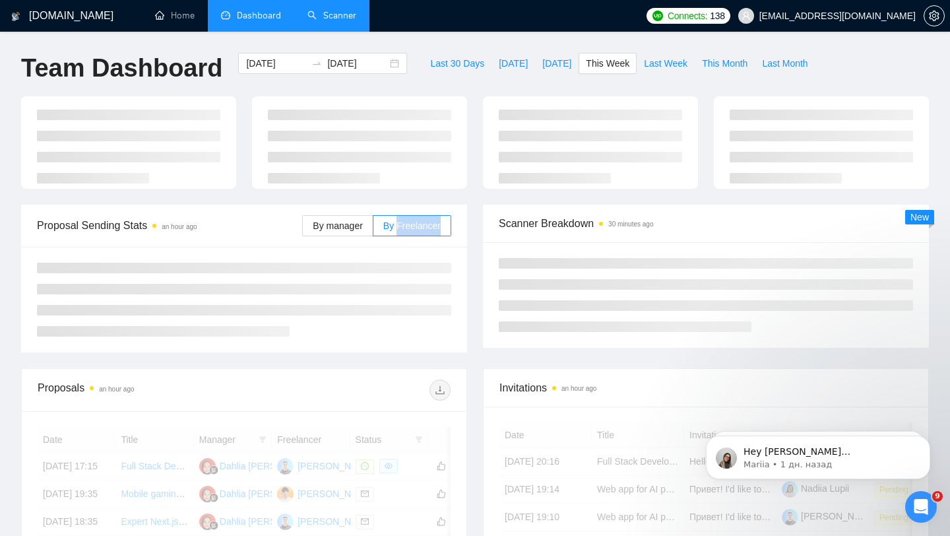
type input "[DATE]"
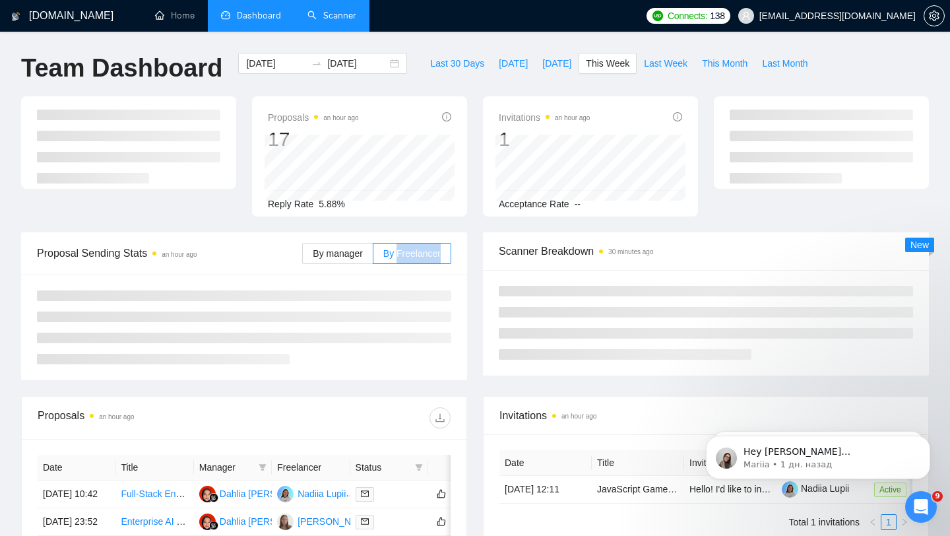
scroll to position [137, 0]
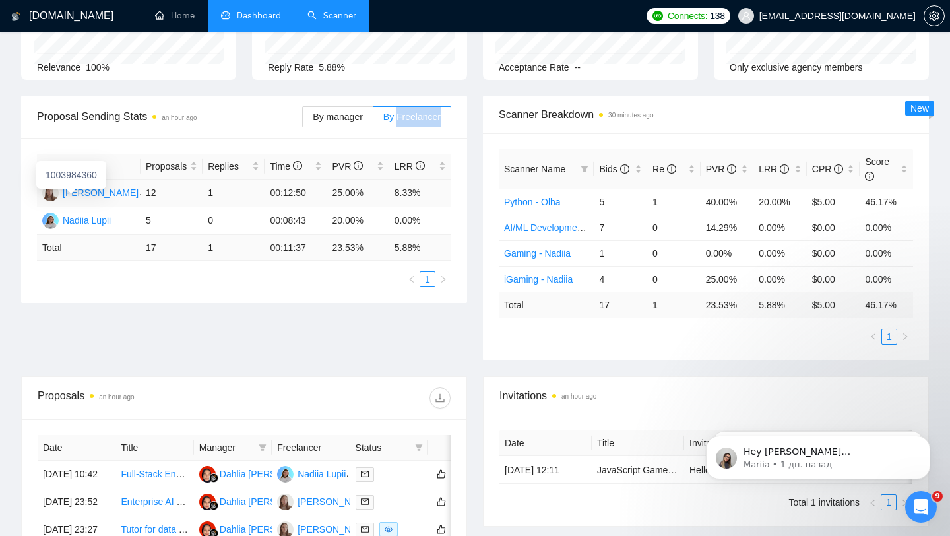
click at [60, 191] on div at bounding box center [51, 193] width 19 height 16
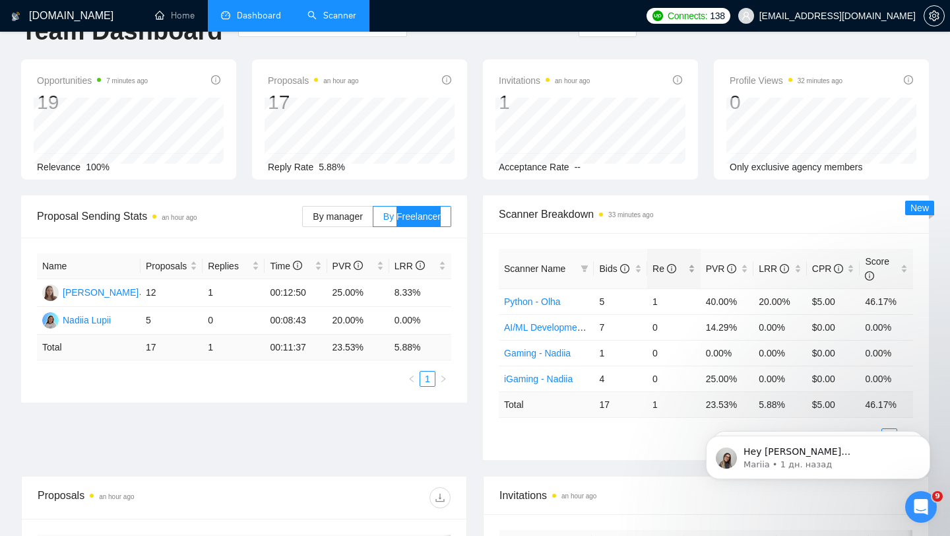
scroll to position [0, 0]
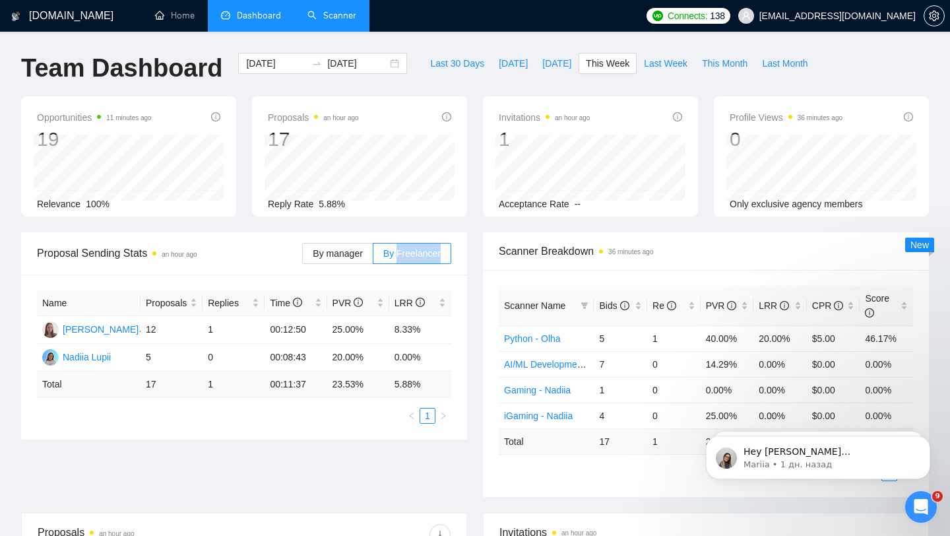
click at [336, 10] on link "Scanner" at bounding box center [331, 15] width 49 height 11
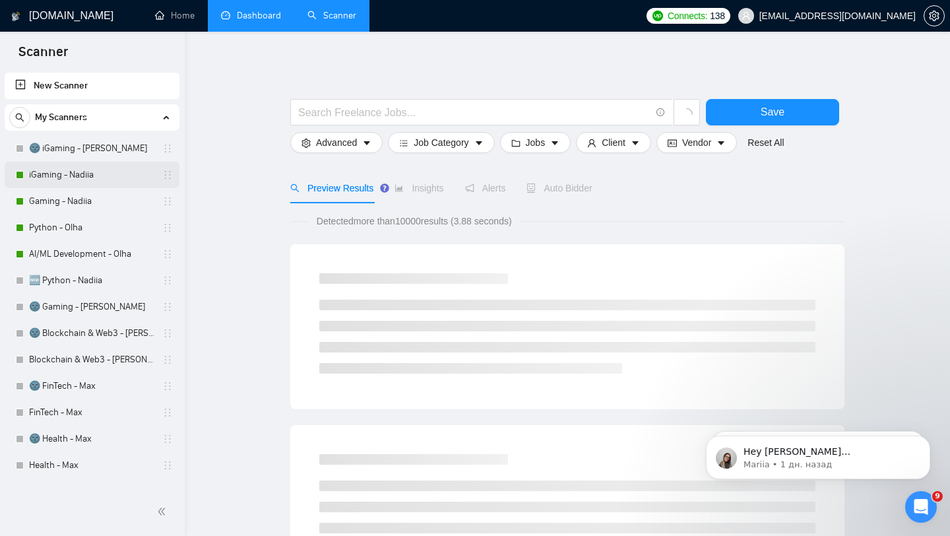
click at [100, 172] on link "iGaming - Nadiia" at bounding box center [91, 175] width 125 height 26
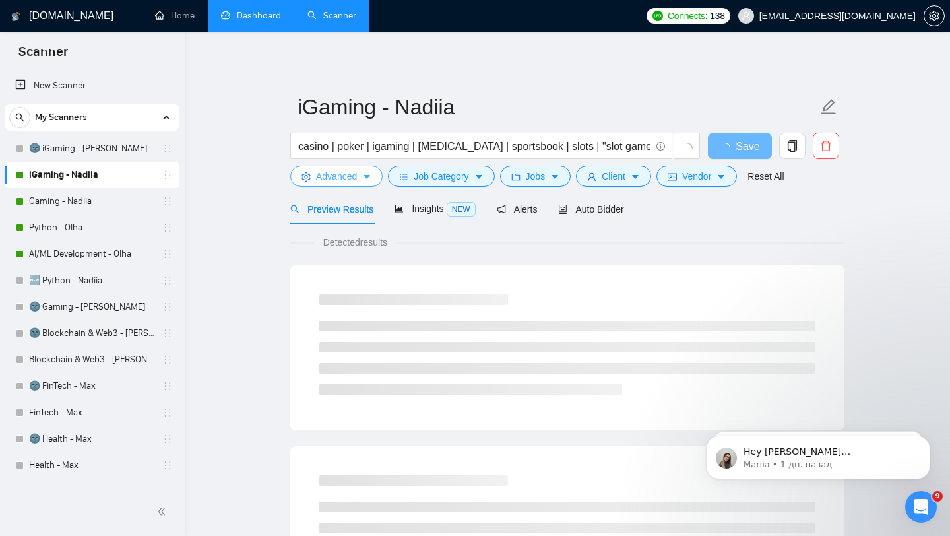
click at [370, 177] on icon "caret-down" at bounding box center [366, 176] width 9 height 9
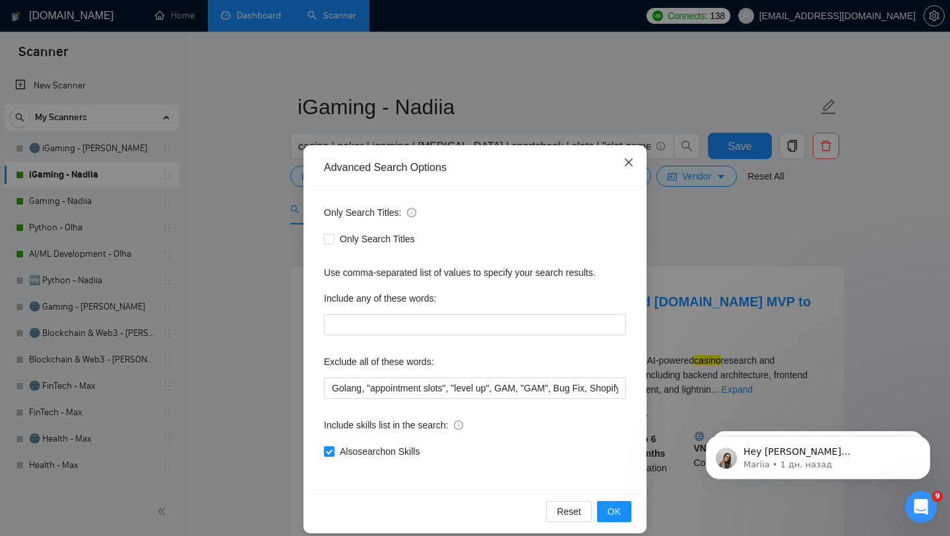
click at [629, 164] on icon "close" at bounding box center [628, 162] width 11 height 11
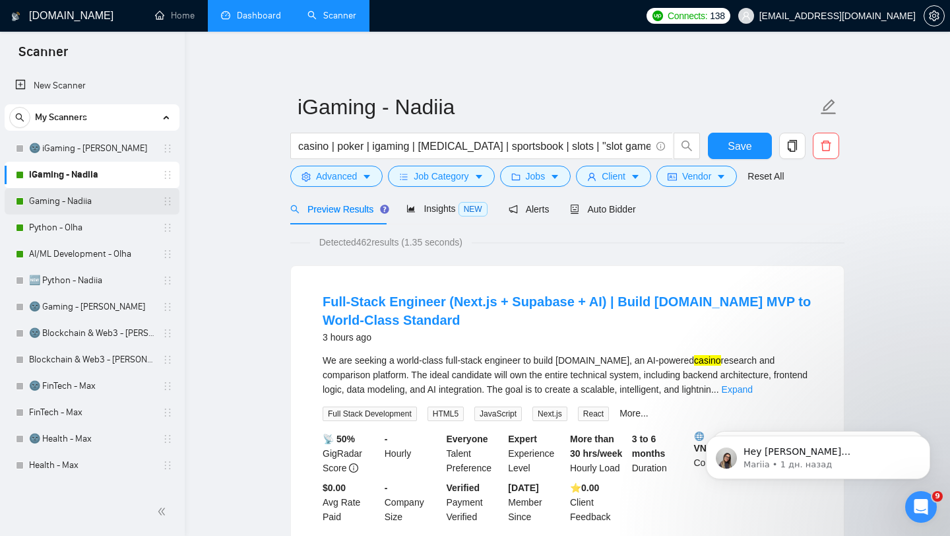
click at [119, 202] on link "Gaming - Nadiia" at bounding box center [91, 201] width 125 height 26
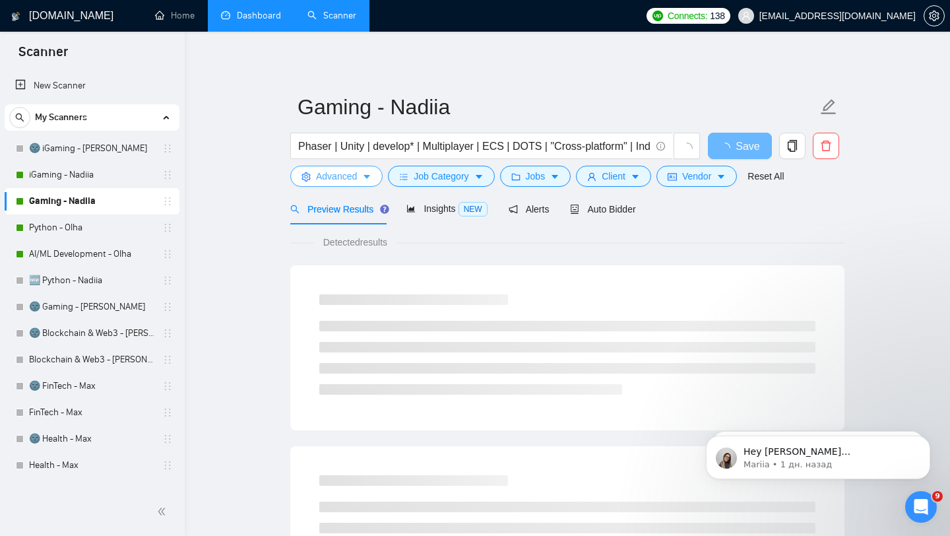
click at [360, 178] on button "Advanced" at bounding box center [336, 176] width 92 height 21
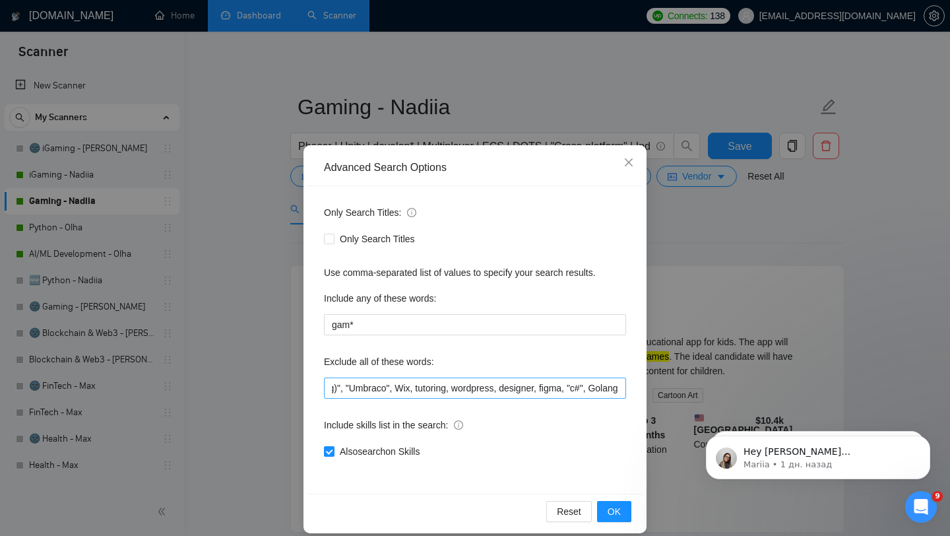
scroll to position [0, 2234]
click at [666, 372] on div "Advanced Search Options Only Search Titles: Only Search Titles Use comma-separa…" at bounding box center [475, 268] width 950 height 536
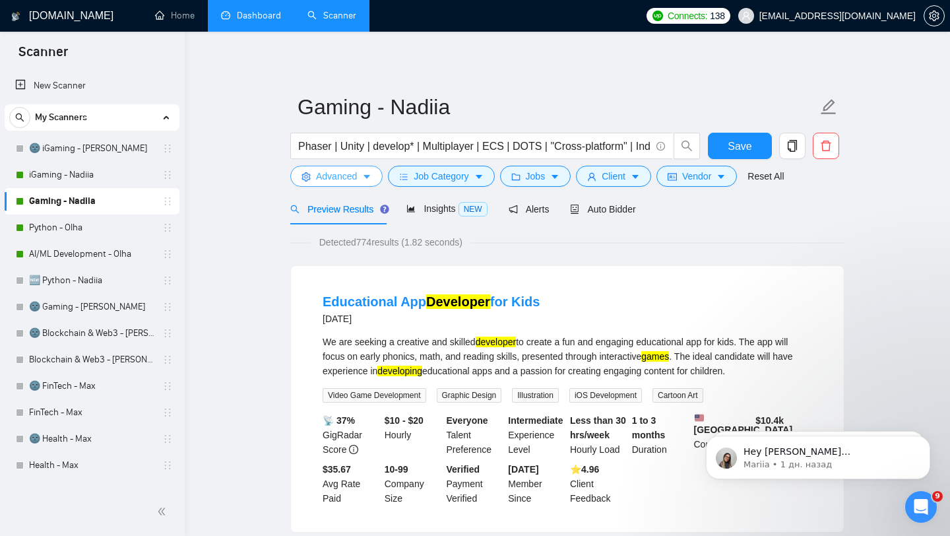
click at [359, 177] on button "Advanced" at bounding box center [336, 176] width 92 height 21
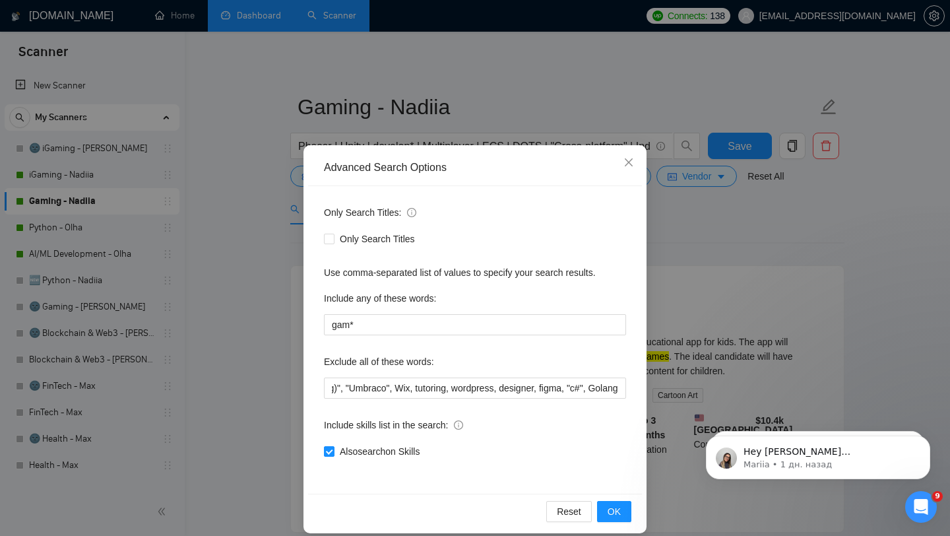
click at [145, 174] on div "Advanced Search Options Only Search Titles: Only Search Titles Use comma-separa…" at bounding box center [475, 268] width 950 height 536
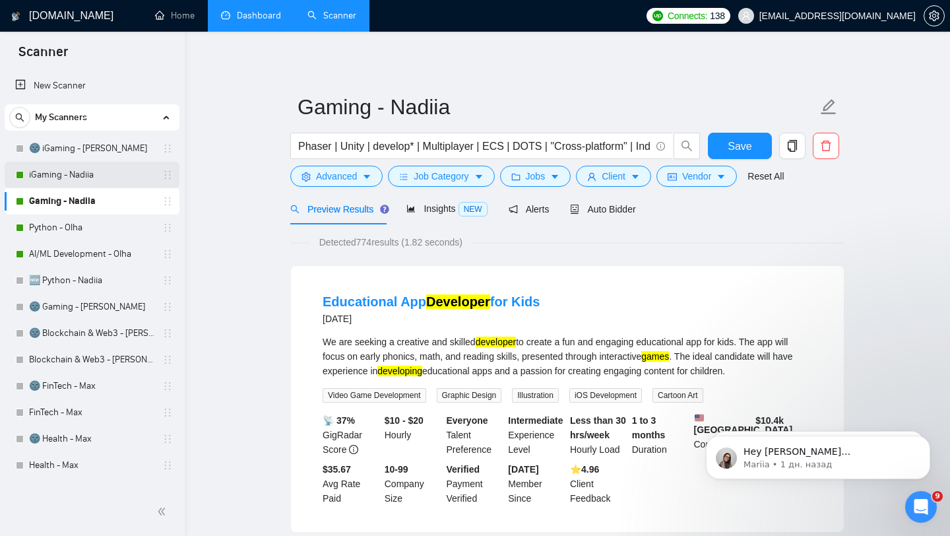
click at [130, 177] on link "iGaming - Nadiia" at bounding box center [91, 175] width 125 height 26
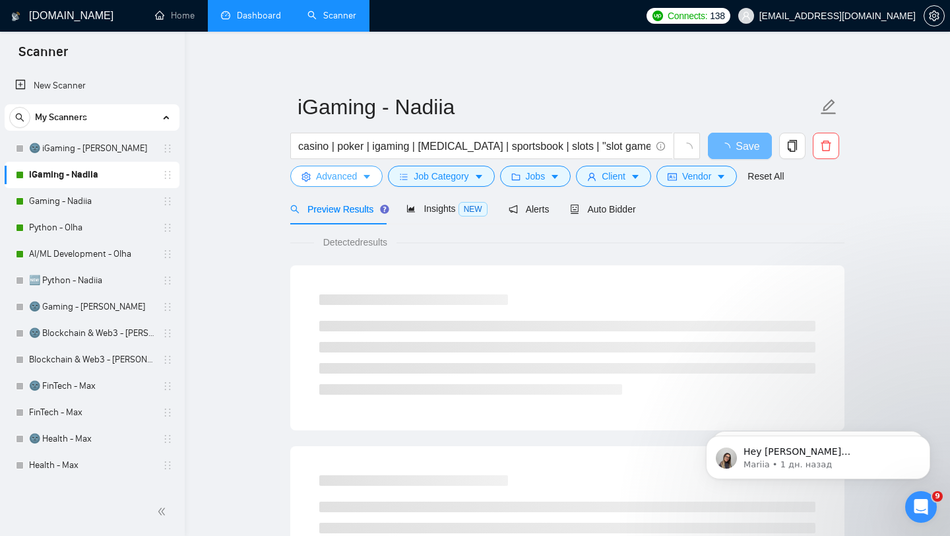
click at [368, 177] on icon "caret-down" at bounding box center [366, 177] width 7 height 4
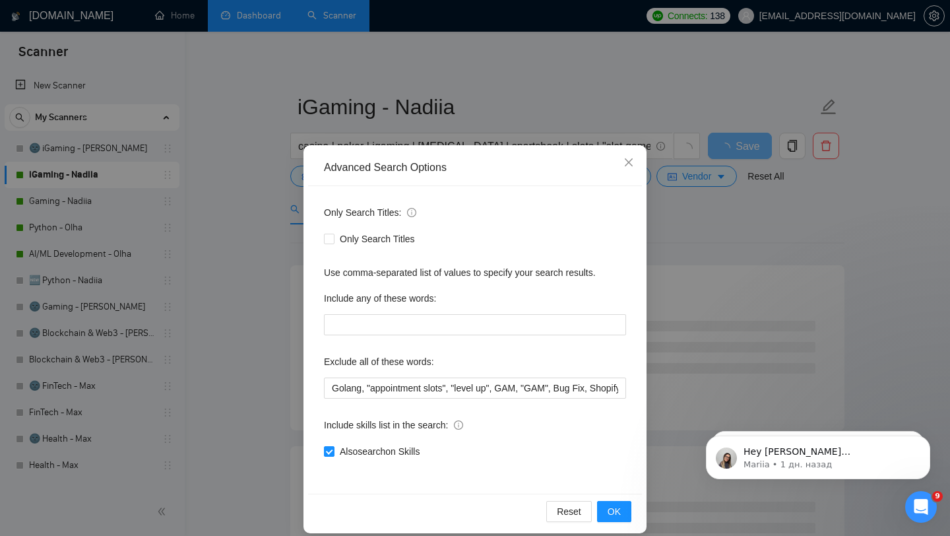
click at [291, 177] on div "Advanced Search Options Only Search Titles: Only Search Titles Use comma-separa…" at bounding box center [475, 268] width 950 height 536
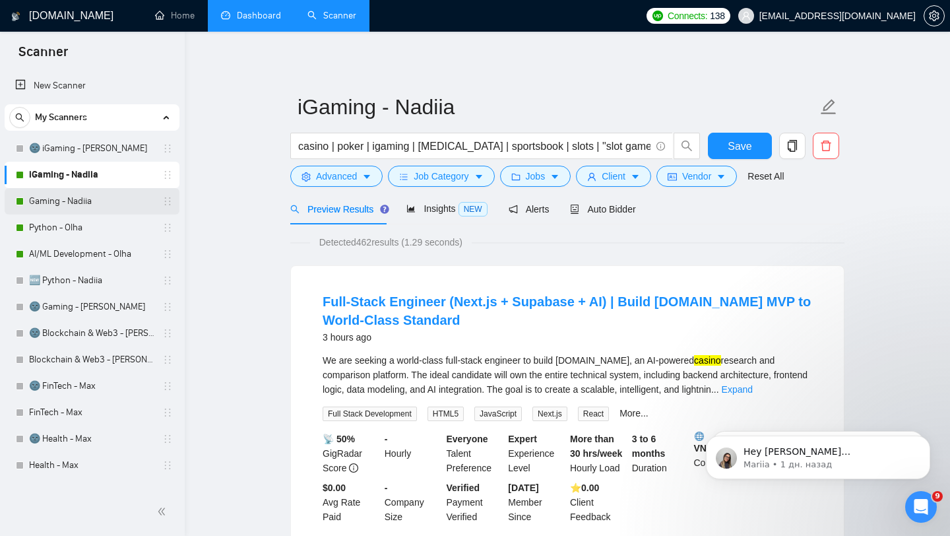
click at [77, 205] on link "Gaming - Nadiia" at bounding box center [91, 201] width 125 height 26
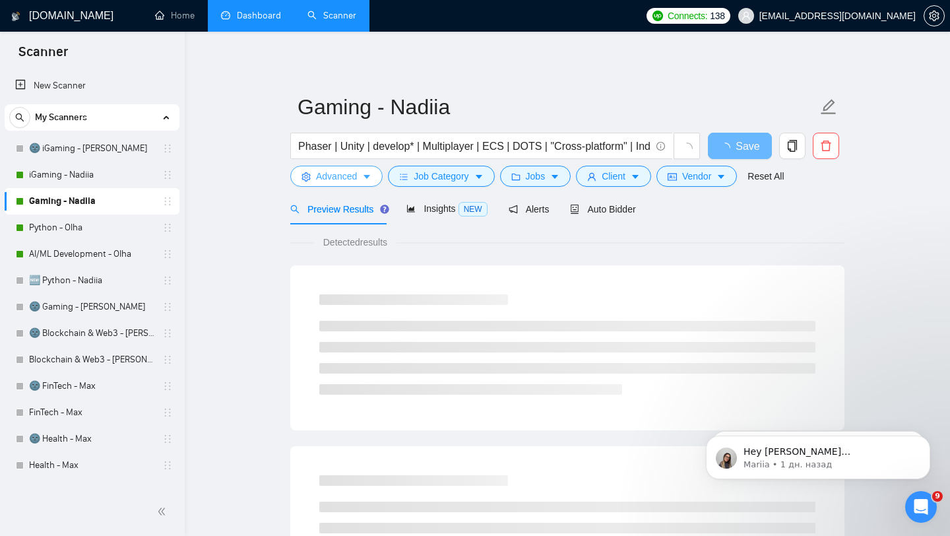
click at [348, 177] on span "Advanced" at bounding box center [336, 176] width 41 height 15
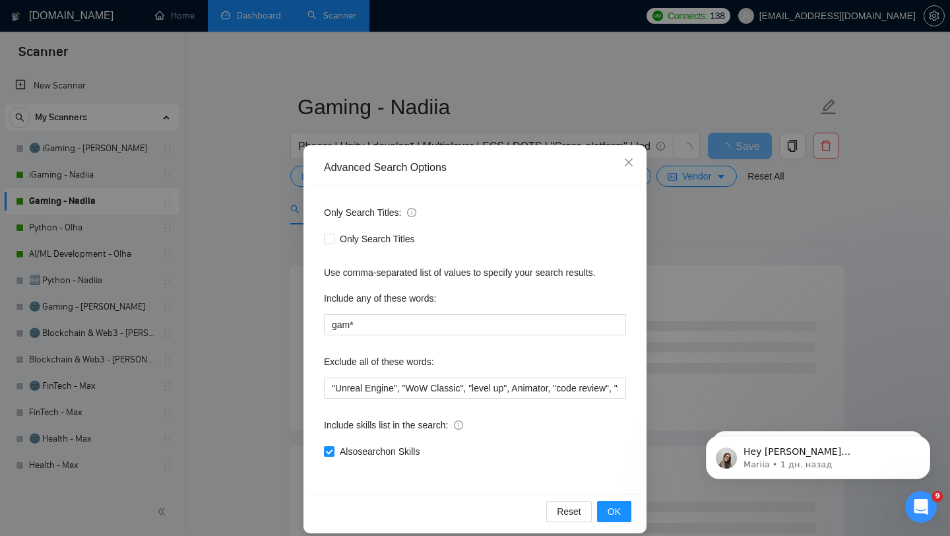
click at [343, 57] on div "Advanced Search Options Only Search Titles: Only Search Titles Use comma-separa…" at bounding box center [475, 268] width 950 height 536
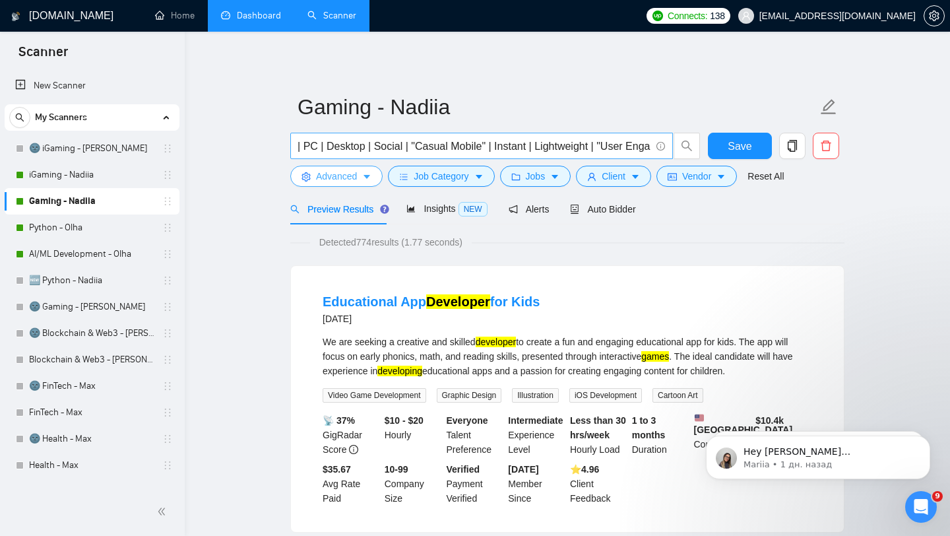
scroll to position [0, 694]
click at [105, 236] on link "Python - Olha" at bounding box center [91, 227] width 125 height 26
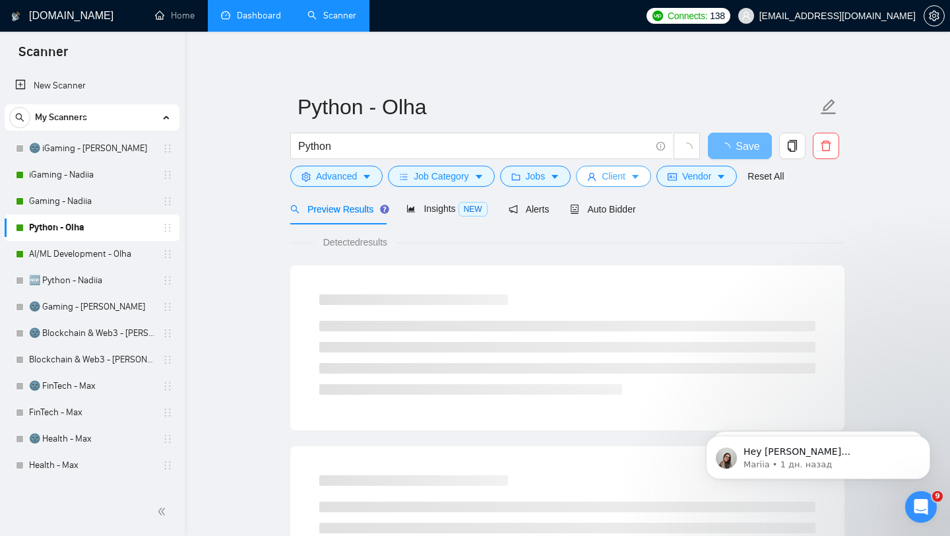
click at [637, 174] on icon "caret-down" at bounding box center [635, 176] width 9 height 9
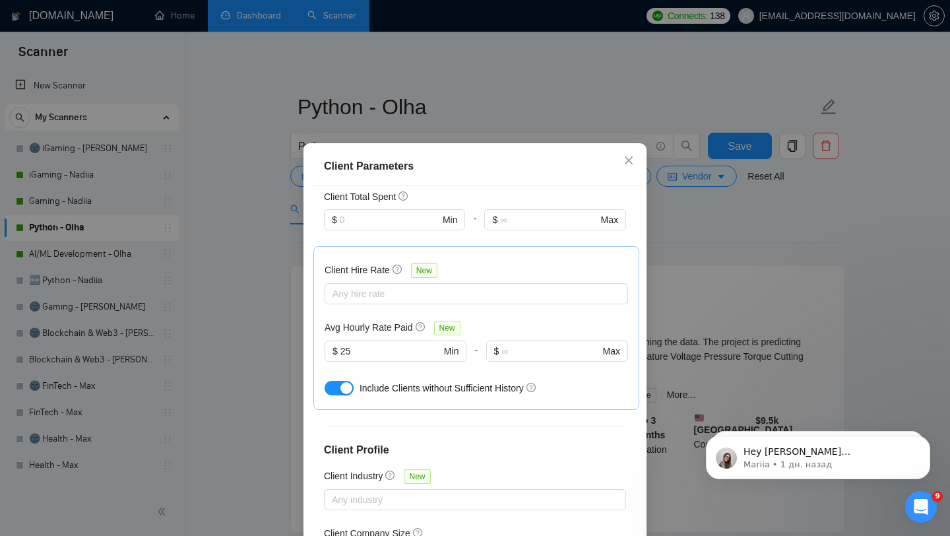
scroll to position [484, 0]
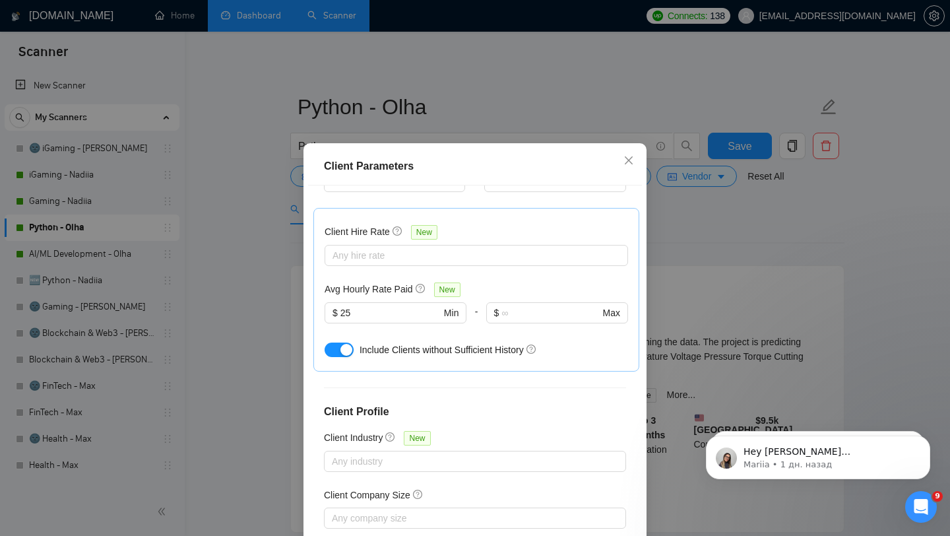
click at [380, 94] on div "Client Parameters Client Location Include Client Countries Select Exclude Clien…" at bounding box center [475, 268] width 950 height 536
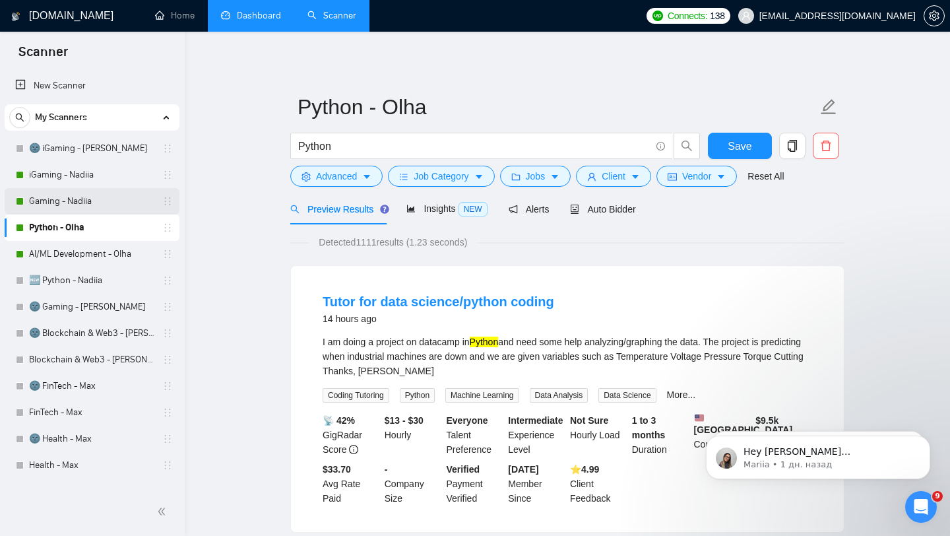
click at [87, 194] on link "Gaming - Nadiia" at bounding box center [91, 201] width 125 height 26
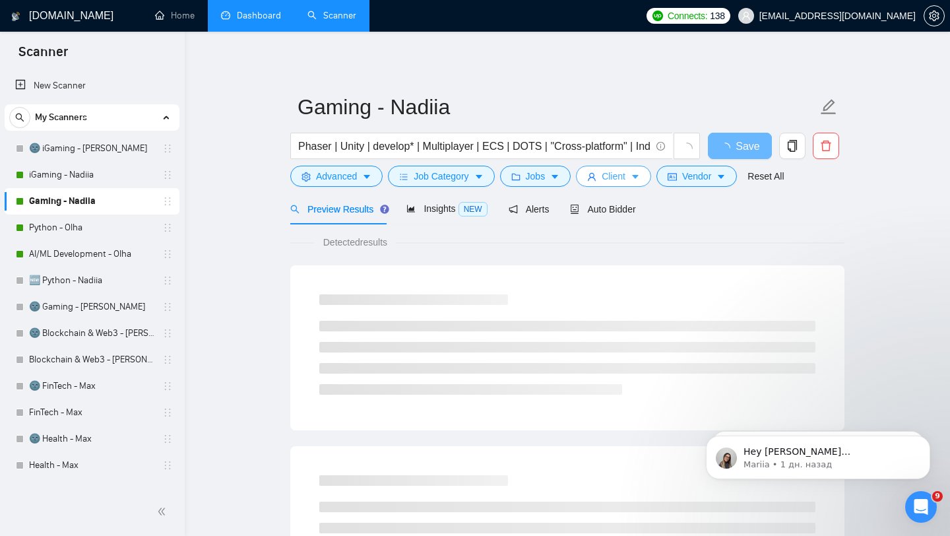
click at [606, 185] on button "Client" at bounding box center [613, 176] width 75 height 21
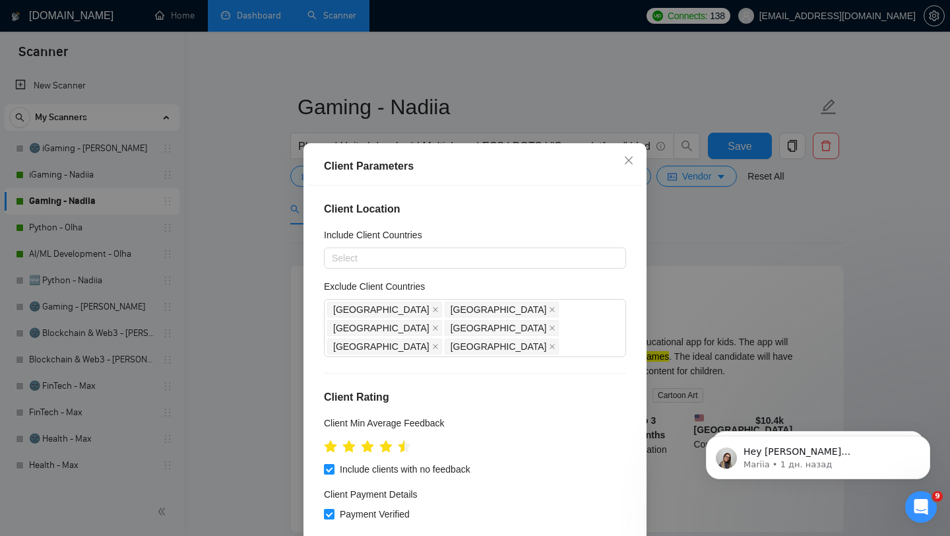
click at [241, 268] on div "Client Parameters Client Location Include Client Countries Select Exclude Clien…" at bounding box center [475, 268] width 950 height 536
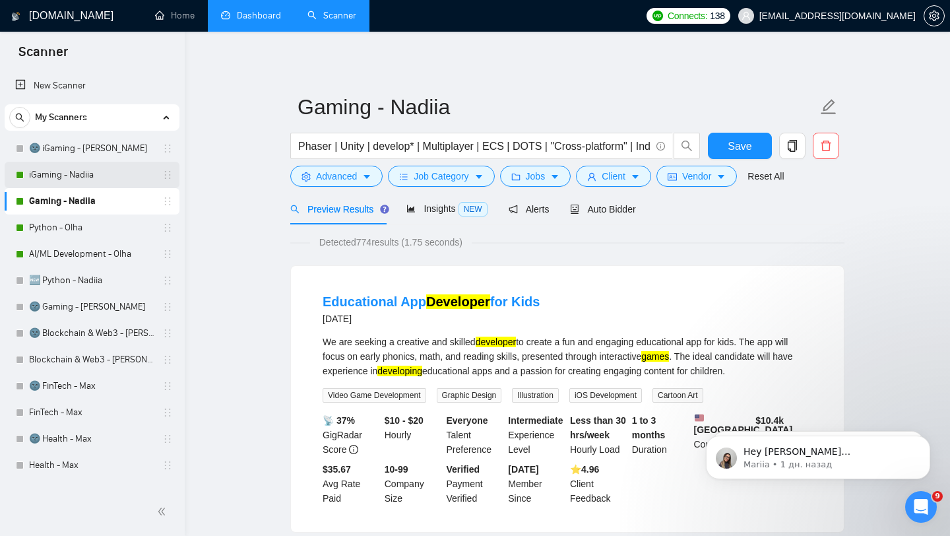
click at [115, 168] on link "iGaming - Nadiia" at bounding box center [91, 175] width 125 height 26
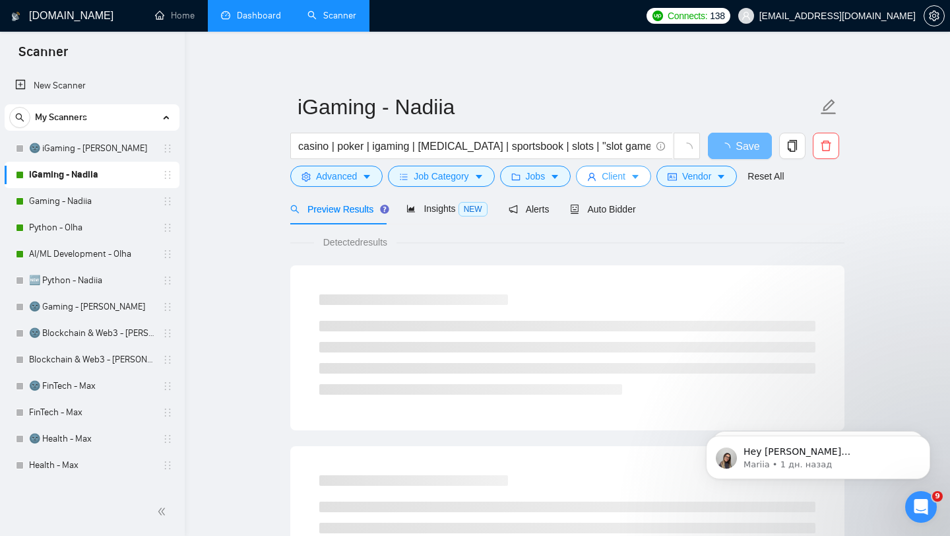
click at [610, 178] on span "Client" at bounding box center [614, 176] width 24 height 15
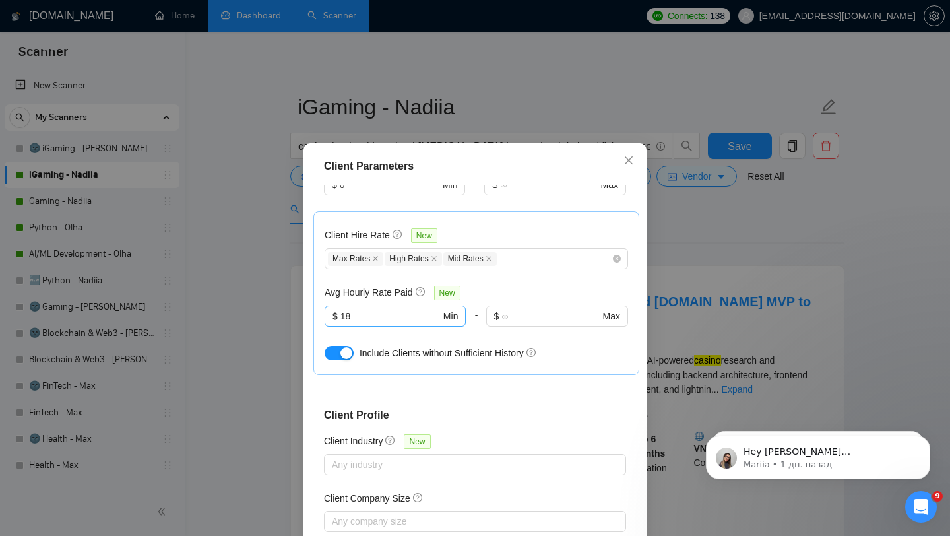
scroll to position [453, 0]
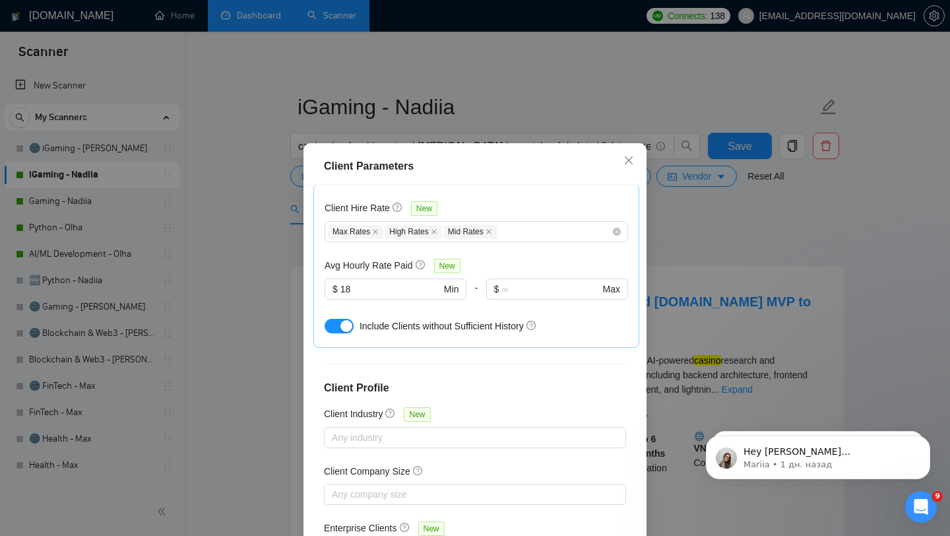
click at [525, 64] on div "Client Parameters Client Location Include Client Countries Select Exclude Clien…" at bounding box center [475, 268] width 950 height 536
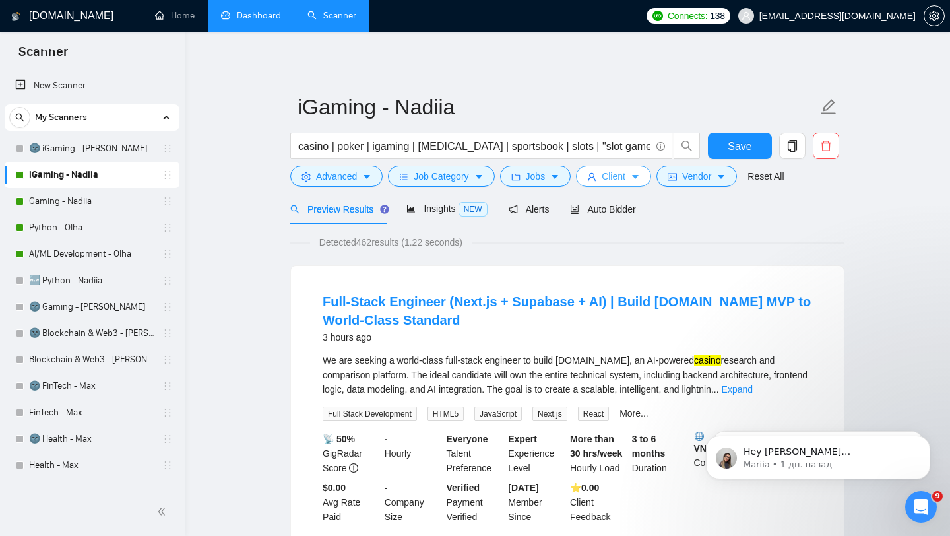
click at [604, 179] on button "Client" at bounding box center [613, 176] width 75 height 21
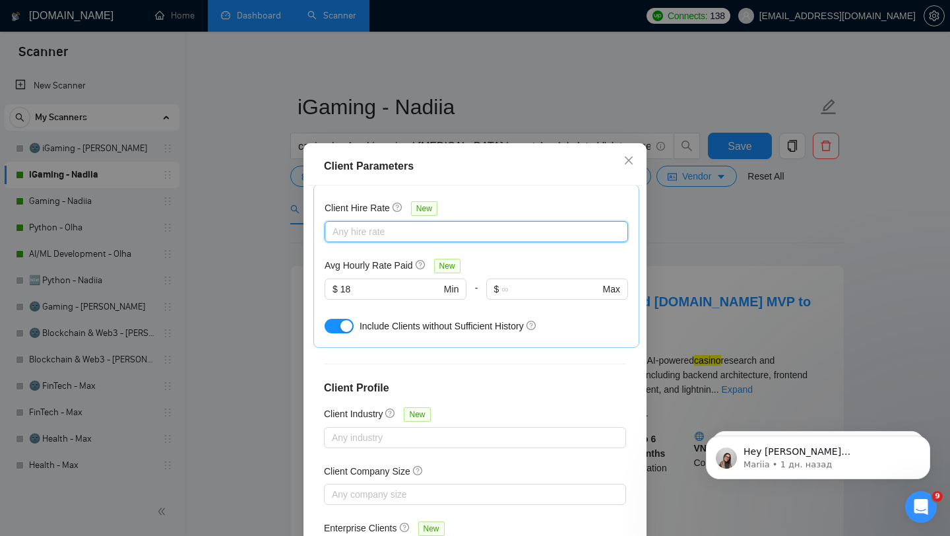
click at [559, 102] on div "Client Parameters Client Location Include Client Countries Select Exclude Clien…" at bounding box center [475, 268] width 950 height 536
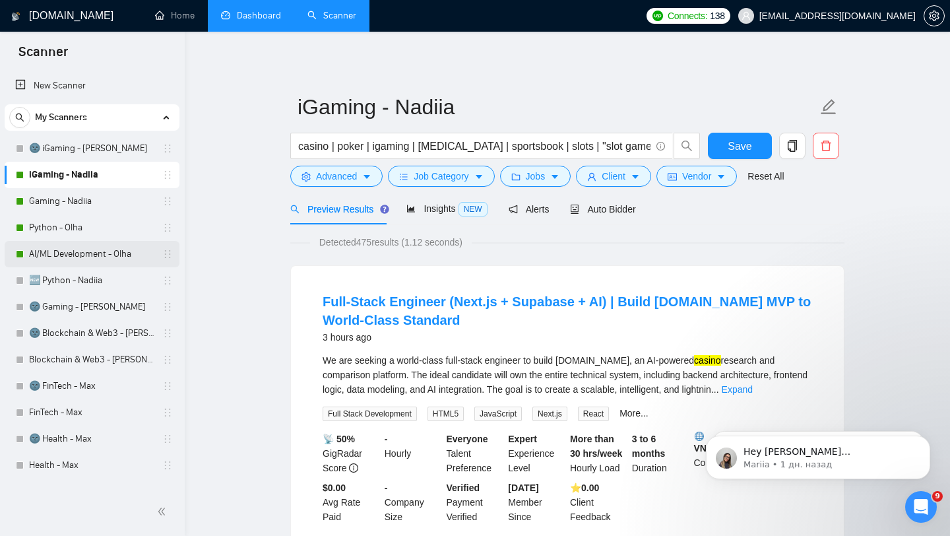
click at [57, 257] on link "AI/ML Development - Olha" at bounding box center [91, 254] width 125 height 26
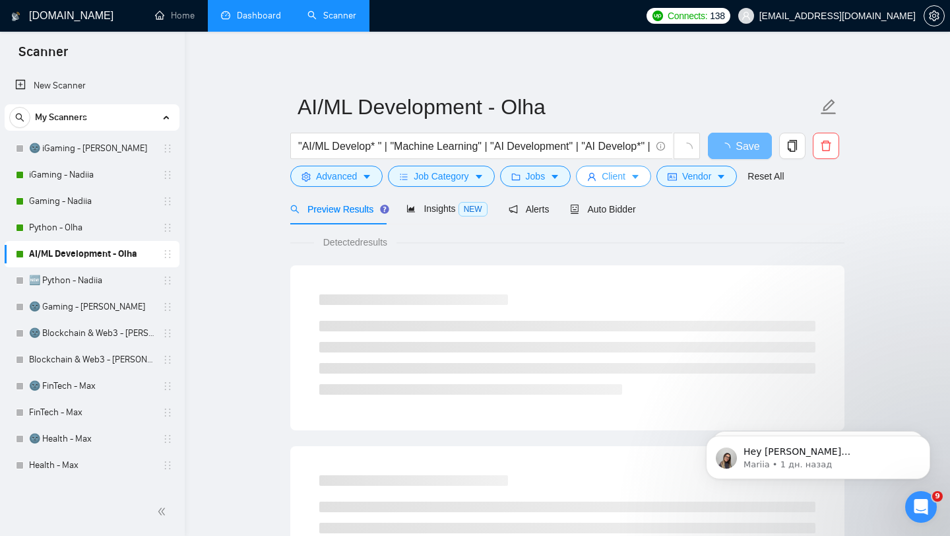
click at [625, 171] on span "Client" at bounding box center [614, 176] width 24 height 15
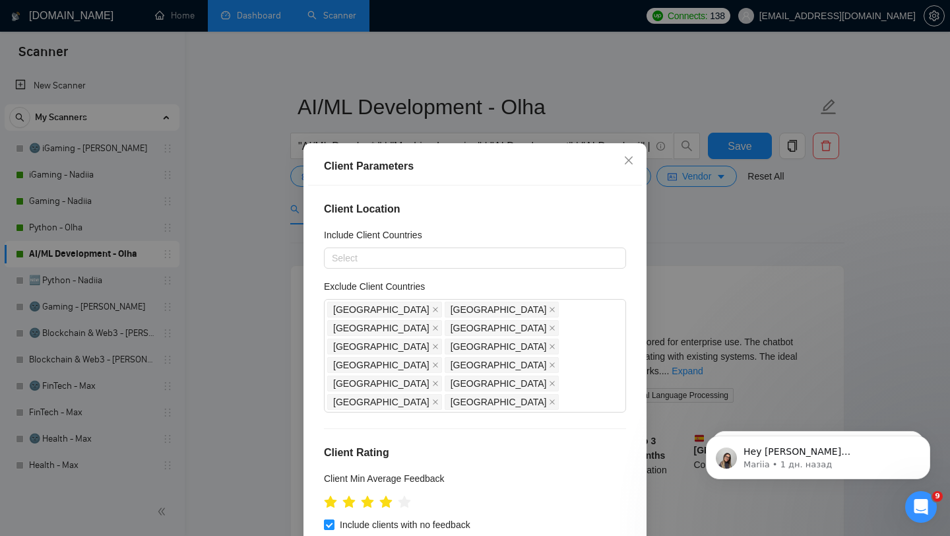
click at [509, 129] on div "Client Parameters Client Location Include Client Countries Select Exclude Clien…" at bounding box center [475, 268] width 950 height 536
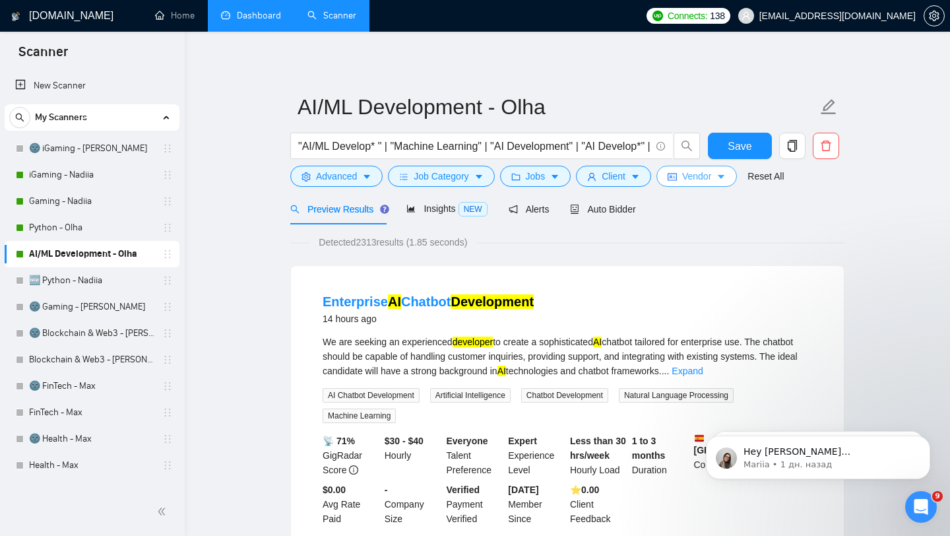
click at [711, 175] on span "Vendor" at bounding box center [696, 176] width 29 height 15
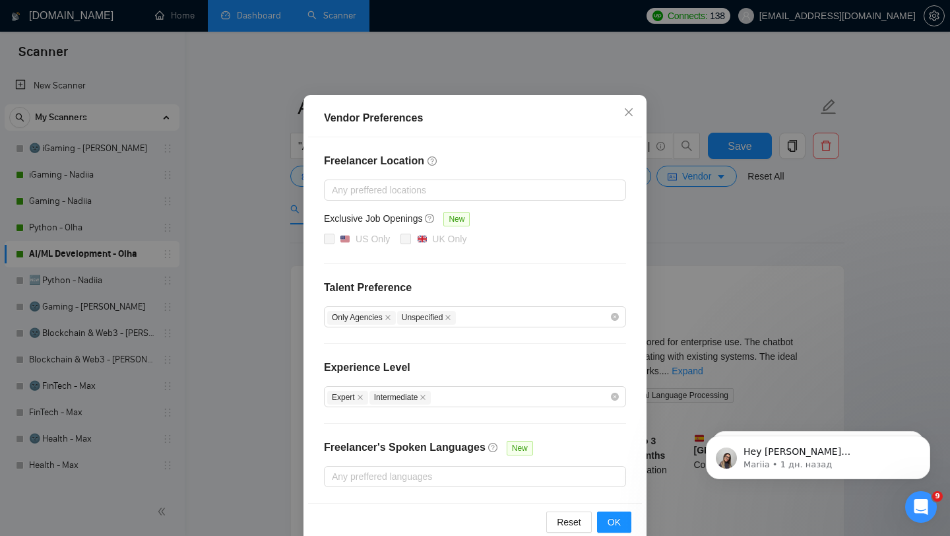
scroll to position [75, 0]
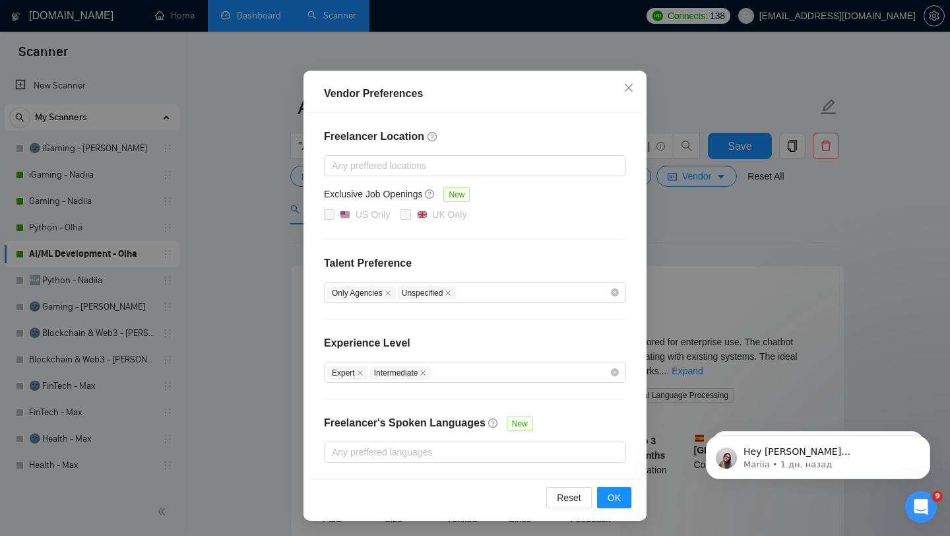
click at [718, 257] on div "Vendor Preferences Freelancer Location Any preffered locations Exclusive Job Op…" at bounding box center [475, 268] width 950 height 536
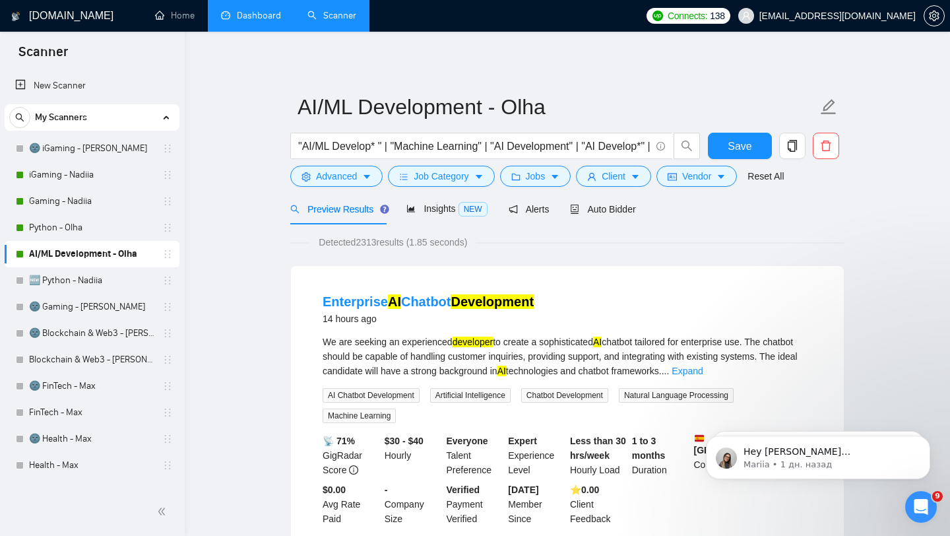
scroll to position [9, 0]
click at [528, 183] on button "Jobs" at bounding box center [535, 176] width 71 height 21
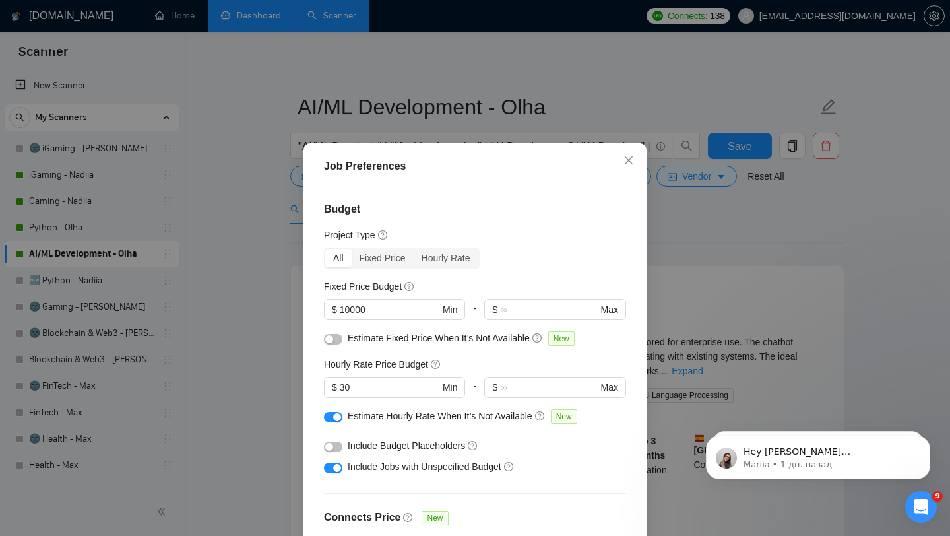
scroll to position [369, 0]
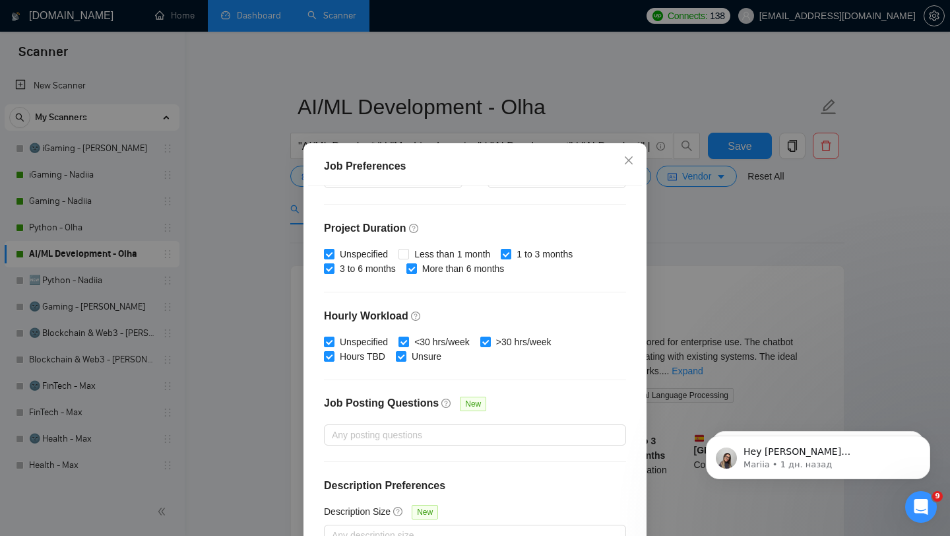
click at [242, 245] on div "Job Preferences Budget Project Type All Fixed Price Hourly Rate Fixed Price Bud…" at bounding box center [475, 268] width 950 height 536
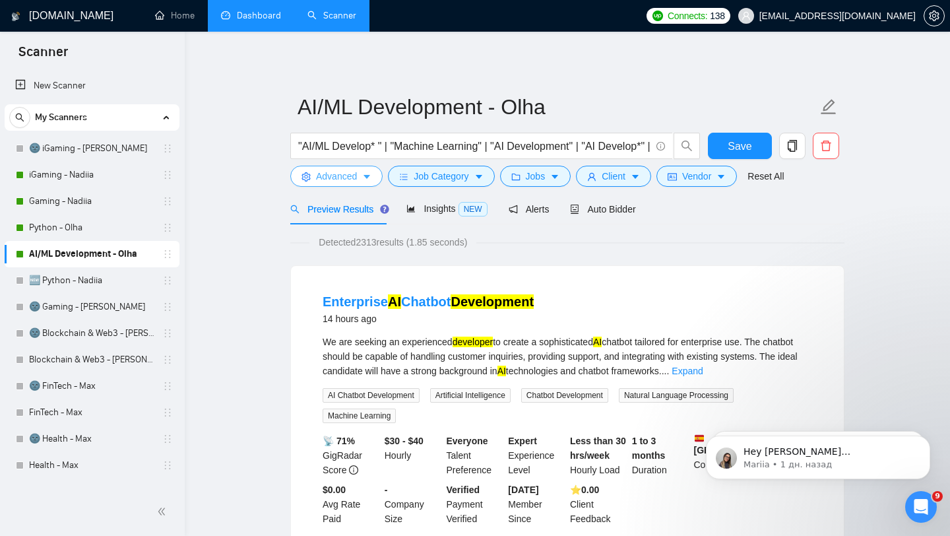
click at [360, 180] on button "Advanced" at bounding box center [336, 176] width 92 height 21
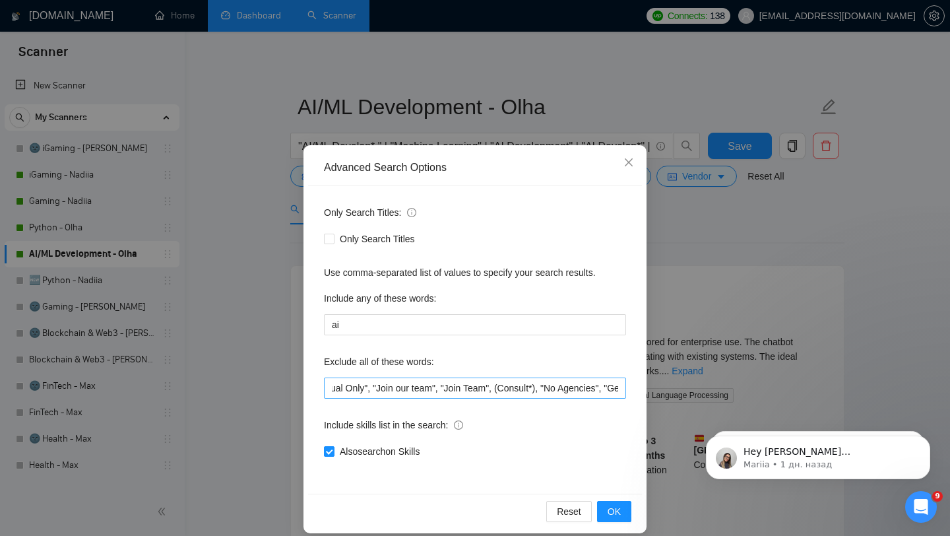
scroll to position [0, 538]
click at [340, 125] on div "Advanced Search Options Only Search Titles: Only Search Titles Use comma-separa…" at bounding box center [475, 268] width 950 height 536
